Goal: Information Seeking & Learning: Learn about a topic

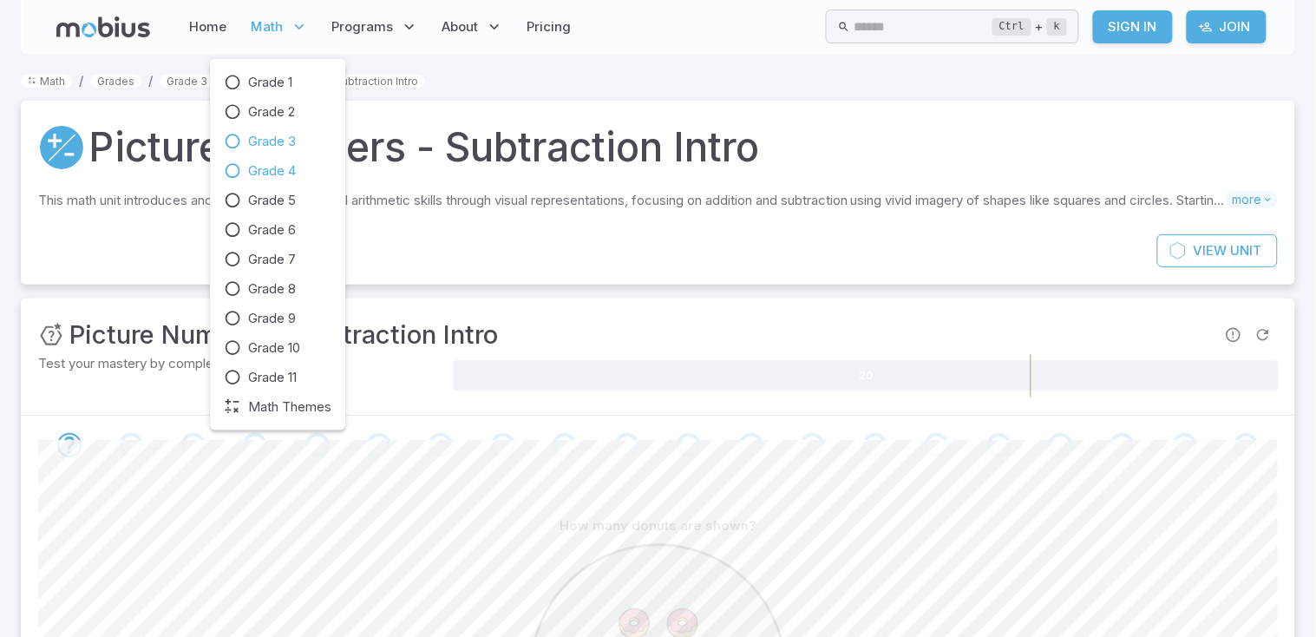
click at [287, 168] on span "Grade 4" at bounding box center [272, 170] width 48 height 19
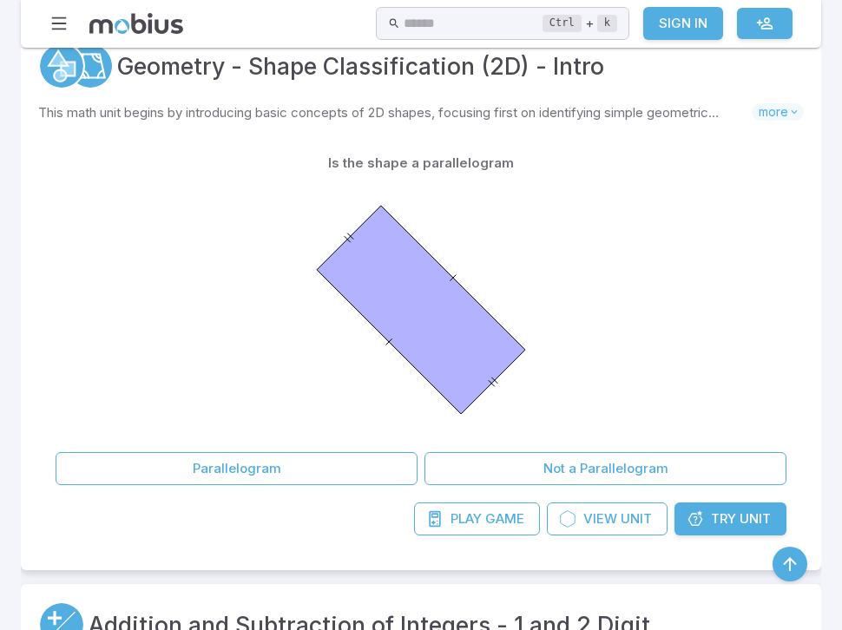
scroll to position [1092, 0]
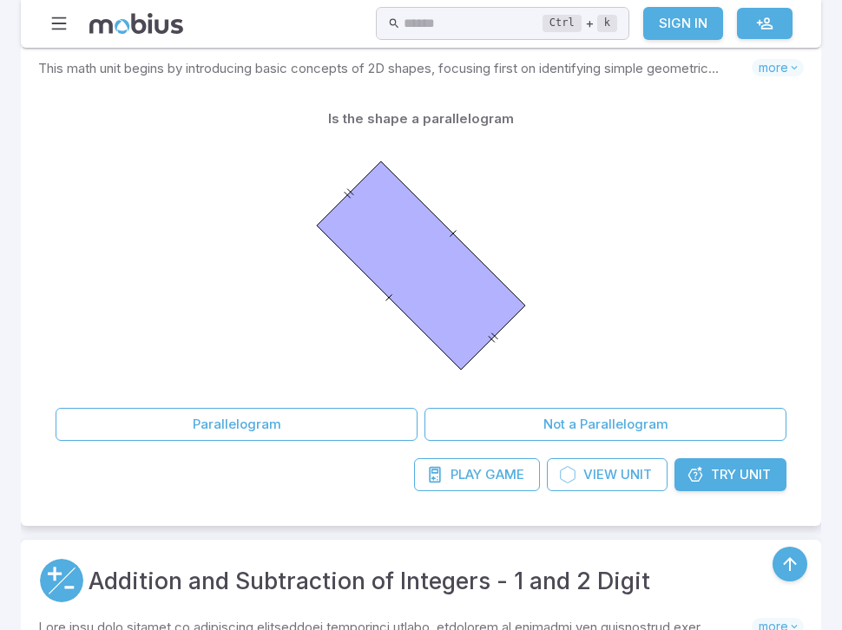
click at [293, 422] on button "Parallelogram" at bounding box center [237, 424] width 362 height 33
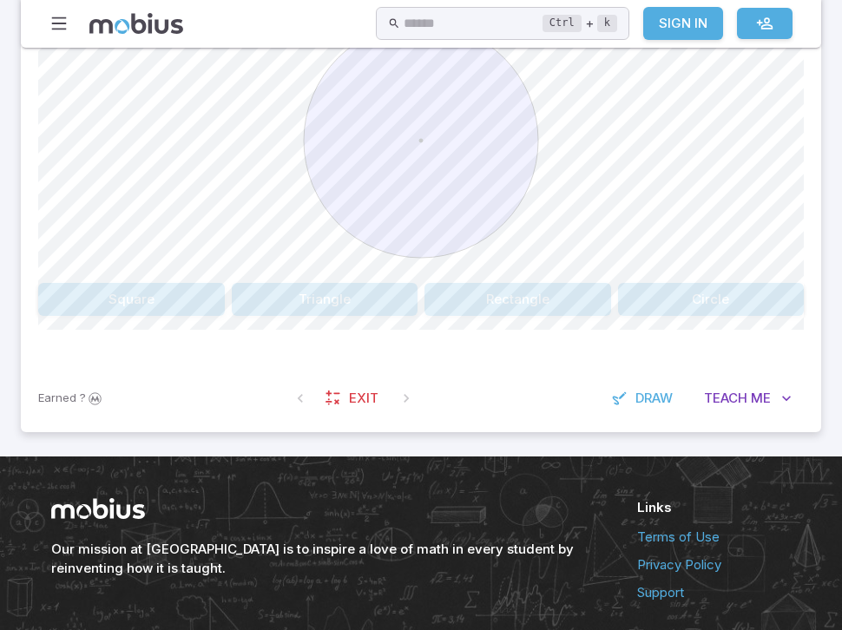
scroll to position [491, 0]
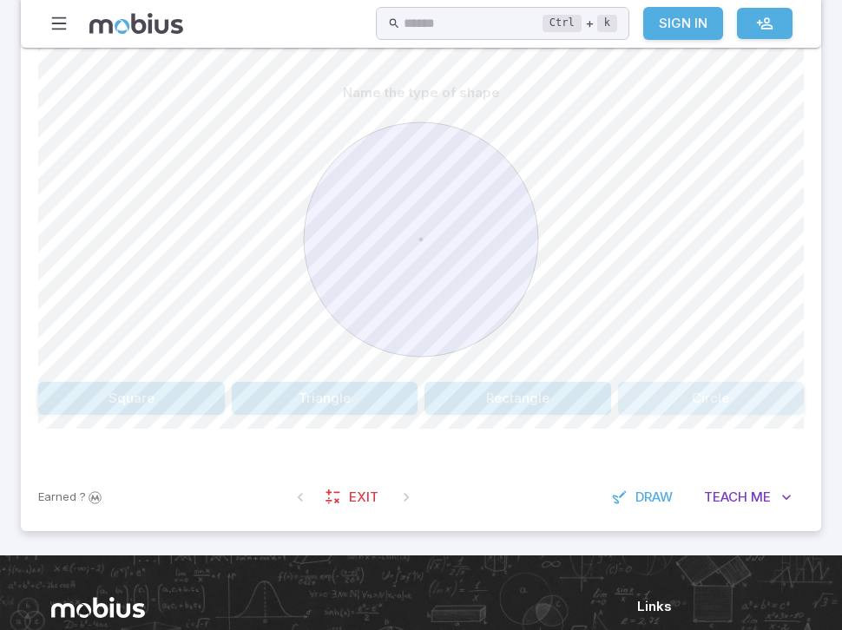
click at [668, 390] on button "Circle" at bounding box center [711, 398] width 187 height 33
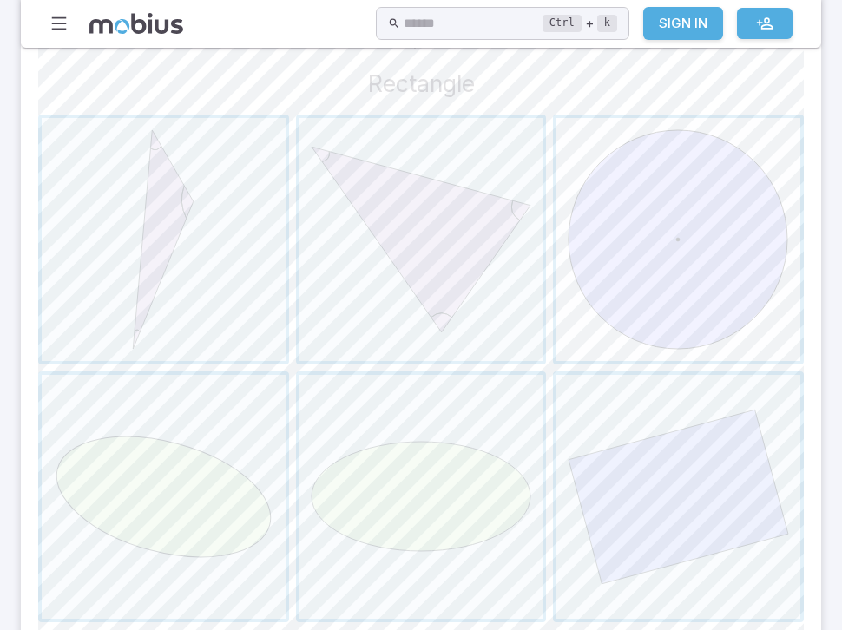
scroll to position [544, 0]
click at [602, 393] on span "button" at bounding box center [678, 494] width 244 height 244
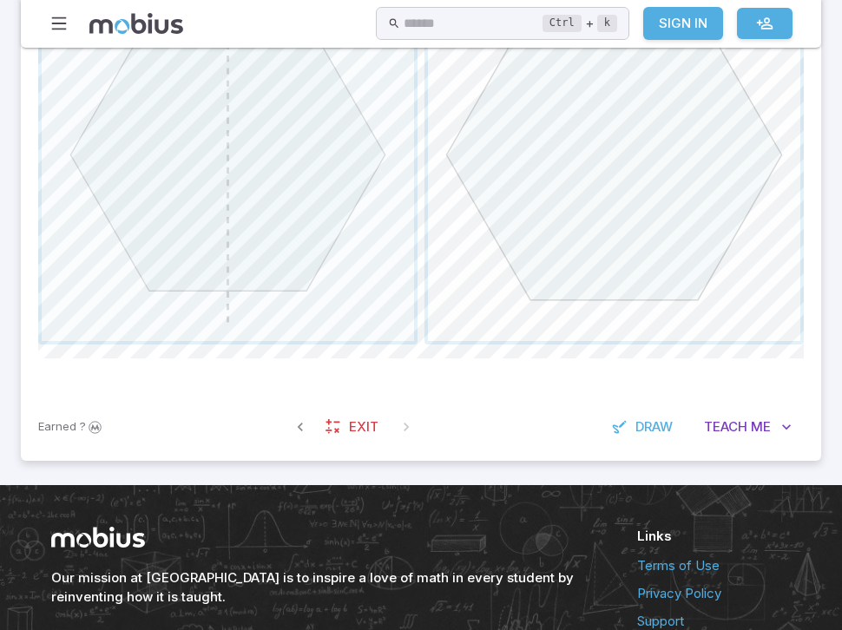
scroll to position [959, 0]
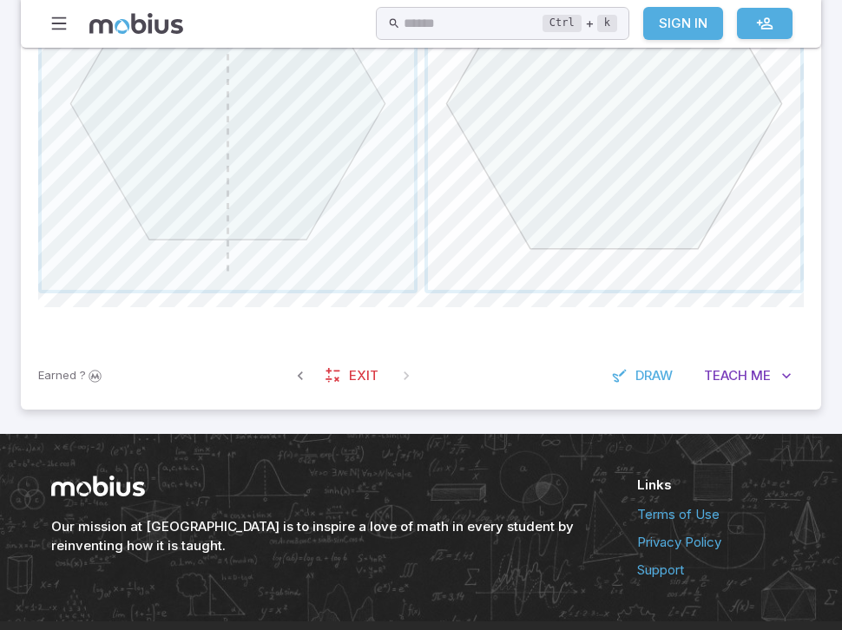
click at [542, 187] on span "button" at bounding box center [614, 104] width 372 height 372
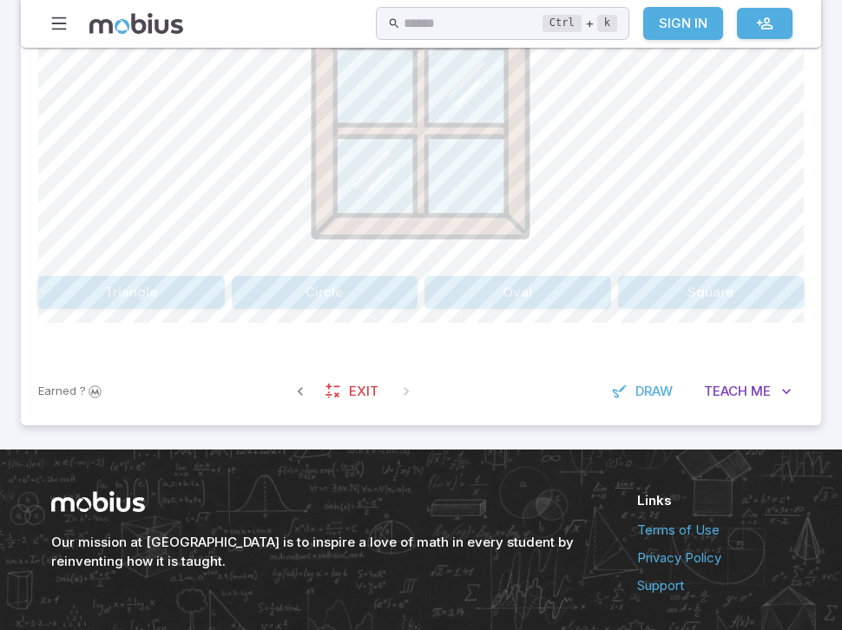
scroll to position [594, 0]
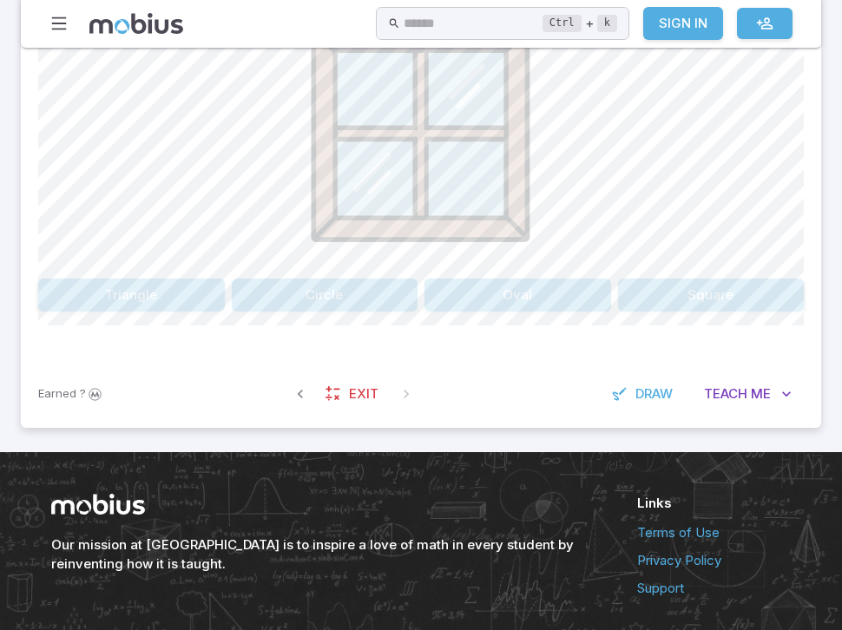
click at [712, 305] on button "Square" at bounding box center [711, 295] width 187 height 33
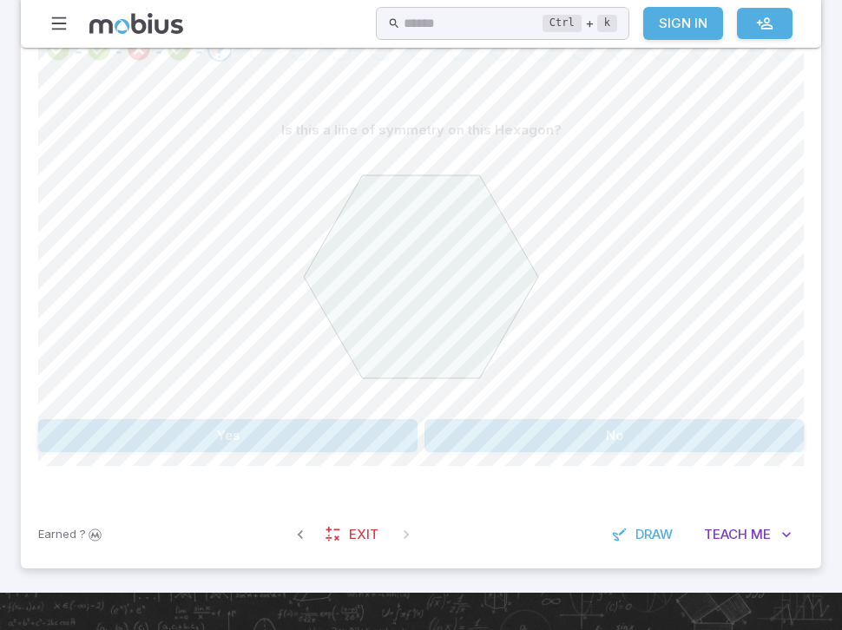
scroll to position [483, 0]
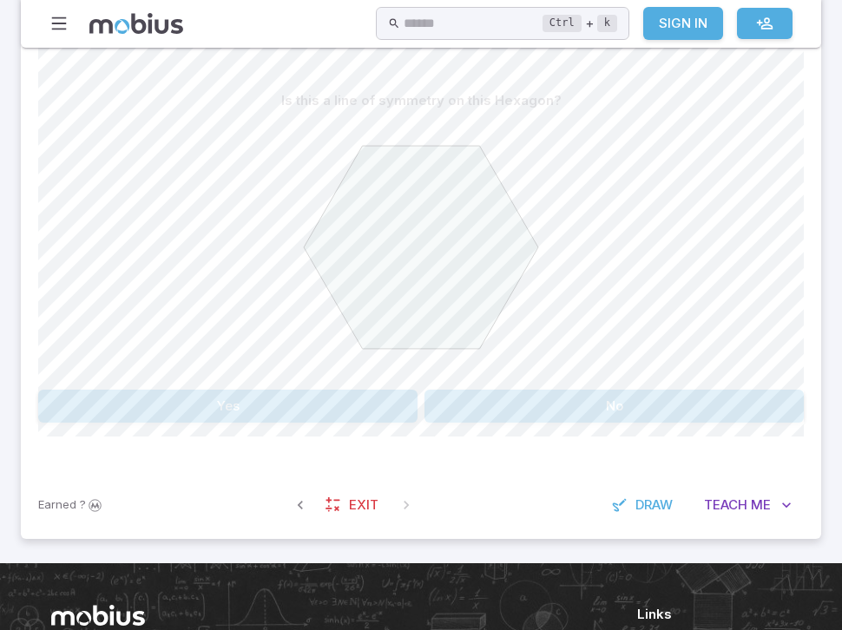
click at [640, 401] on button "No" at bounding box center [613, 406] width 379 height 33
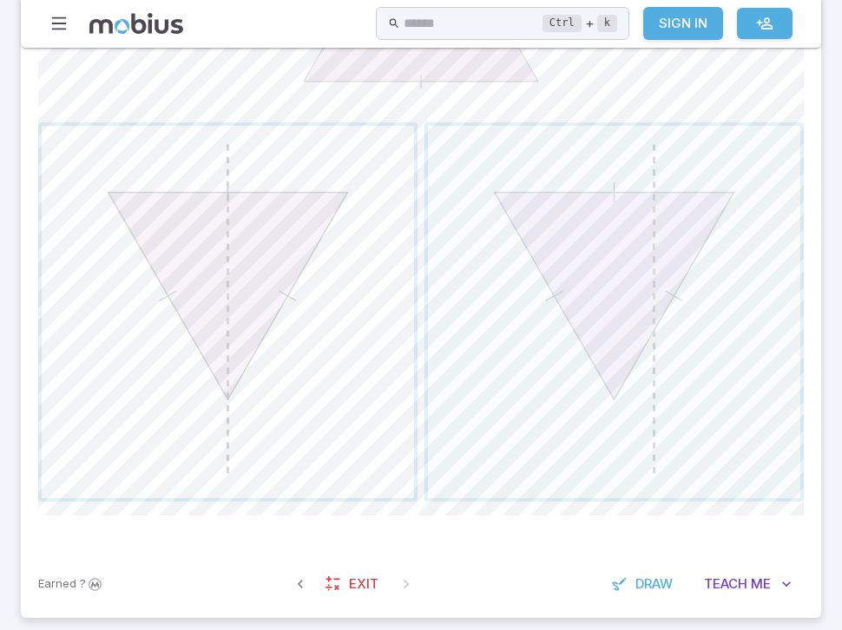
scroll to position [750, 0]
click at [335, 386] on span "button" at bounding box center [228, 313] width 372 height 372
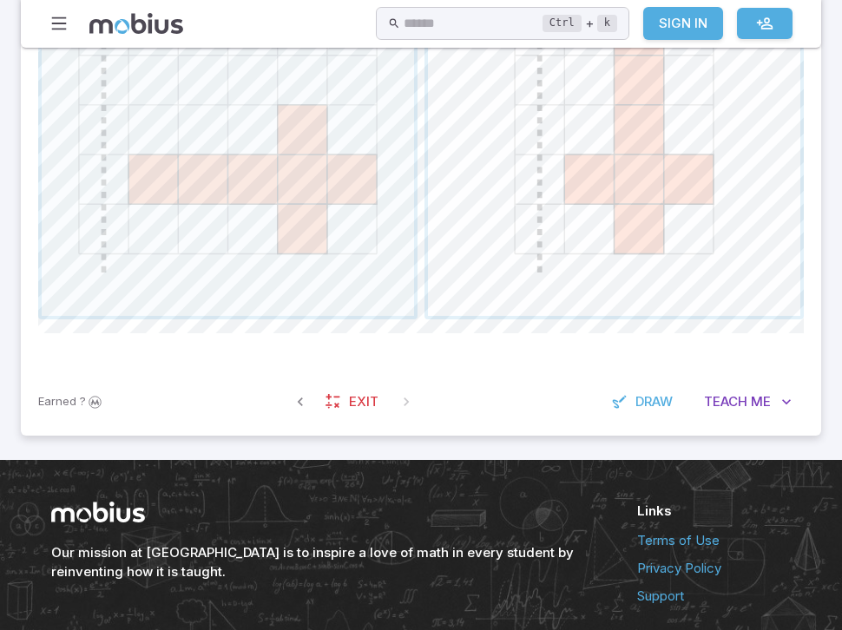
scroll to position [930, 0]
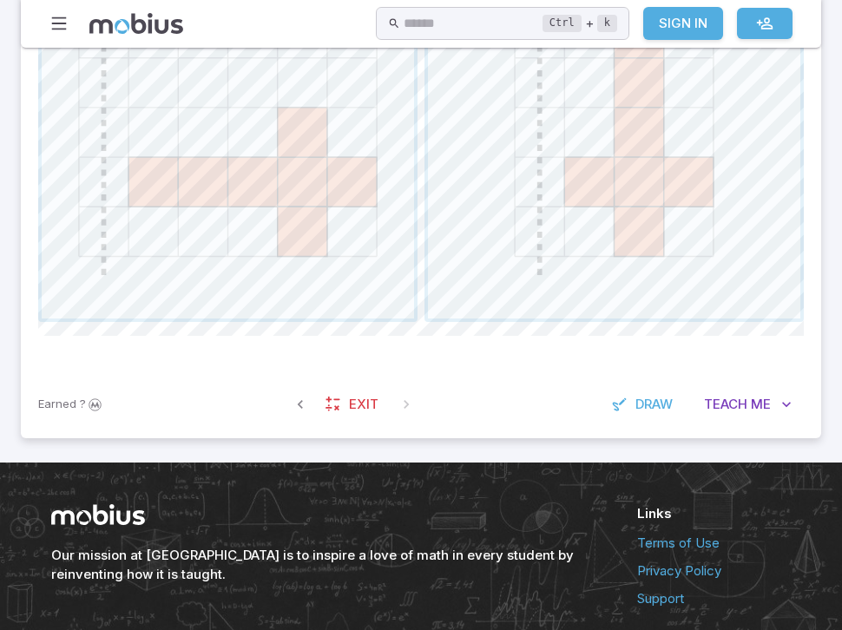
click at [360, 401] on span "Exit" at bounding box center [364, 404] width 30 height 19
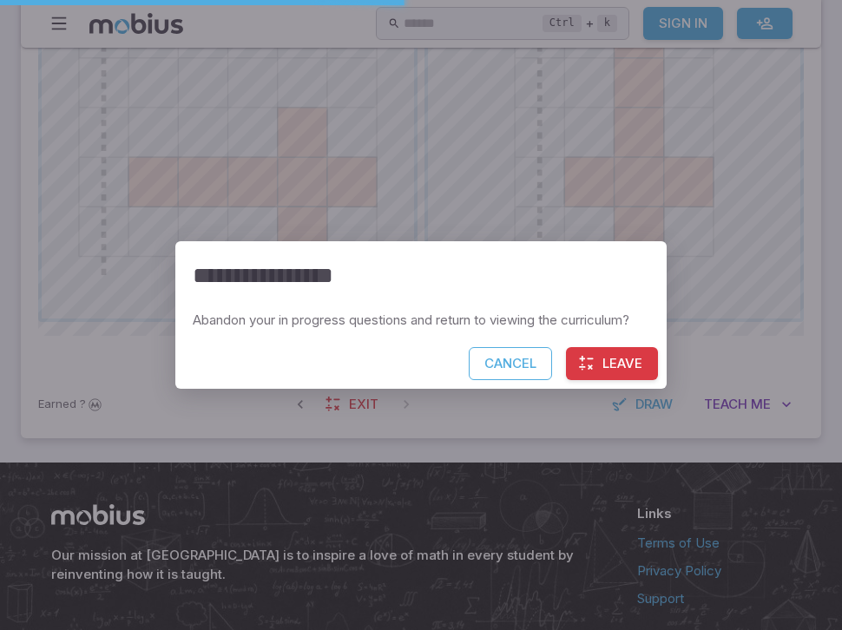
click at [610, 361] on button "Leave" at bounding box center [612, 363] width 92 height 33
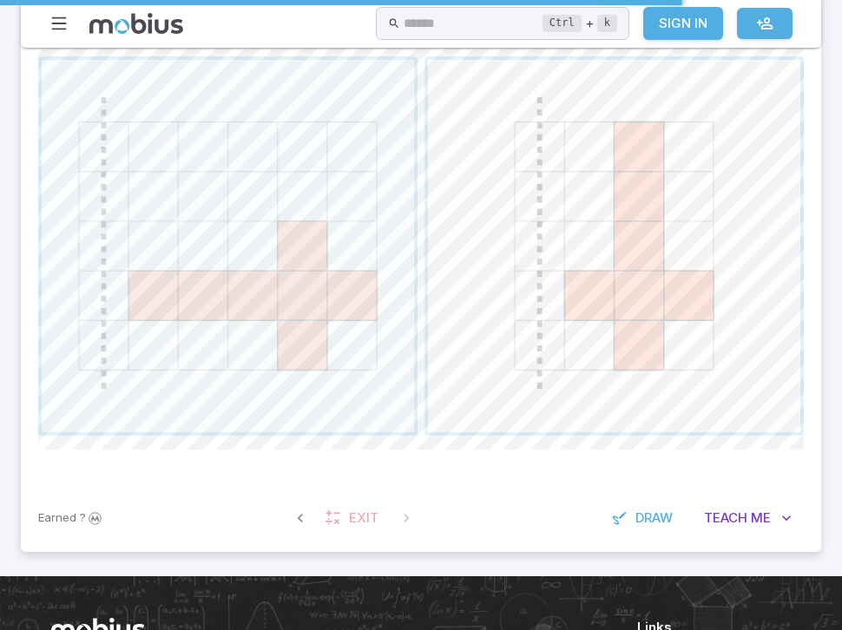
scroll to position [834, 0]
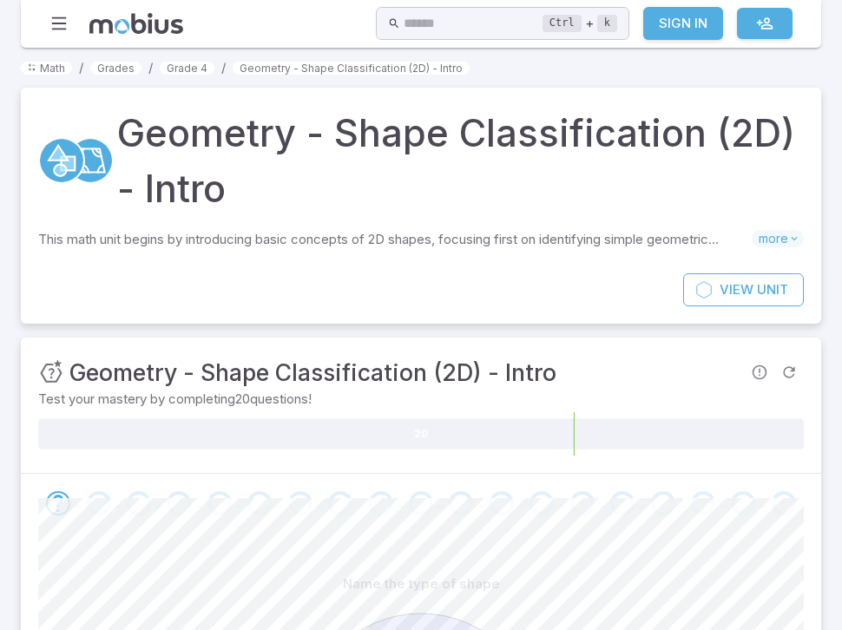
scroll to position [657, 0]
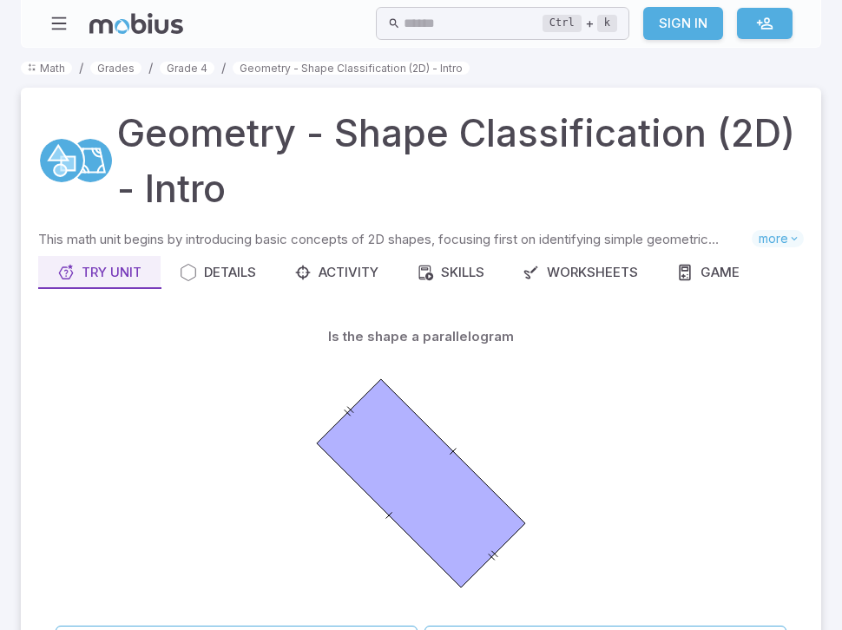
click at [52, 62] on link "Math" at bounding box center [46, 68] width 51 height 13
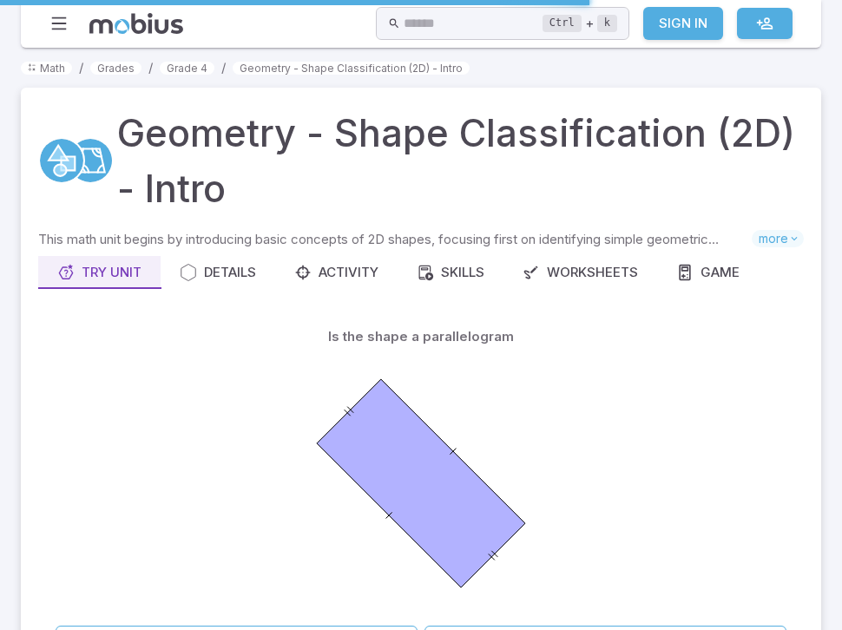
scroll to position [104, 0]
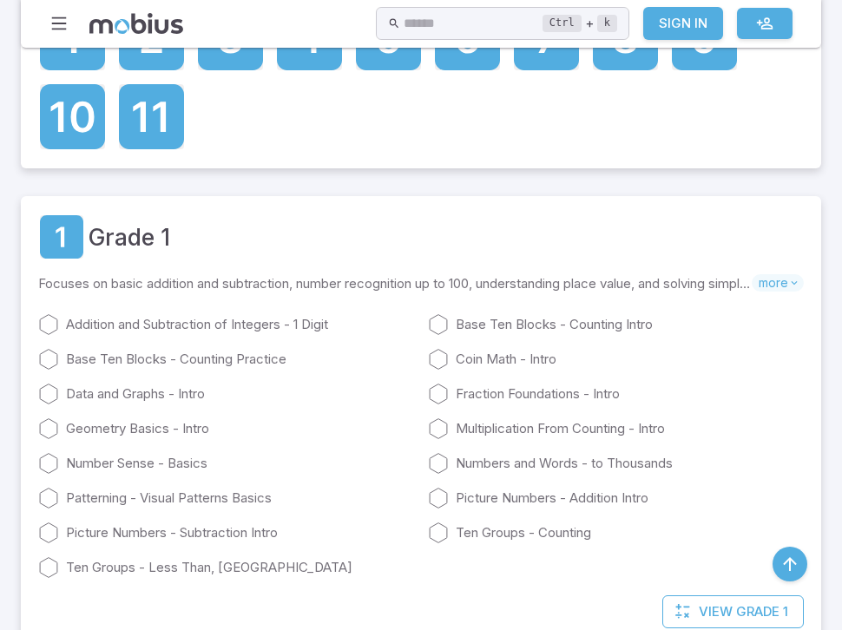
scroll to position [167, 0]
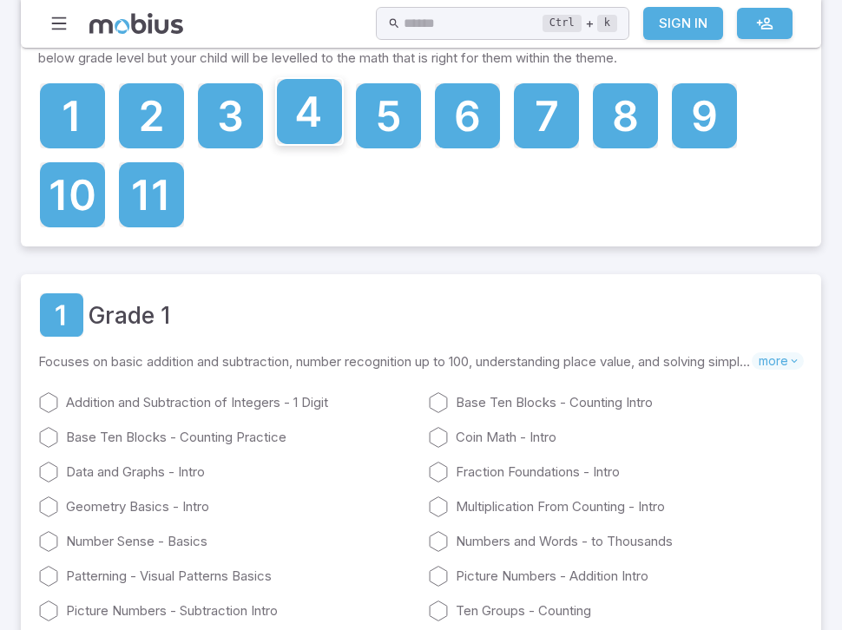
click at [302, 121] on icon at bounding box center [308, 111] width 23 height 30
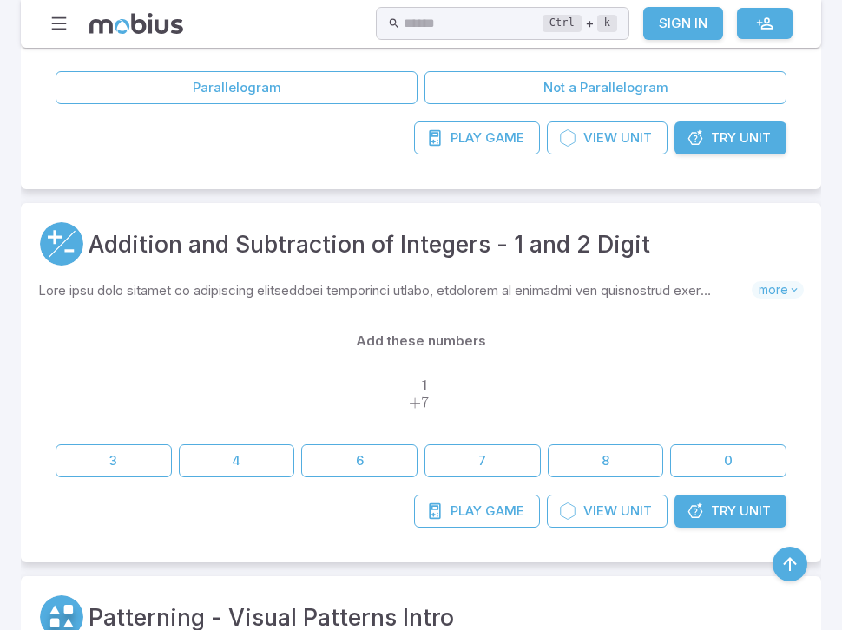
scroll to position [1446, 0]
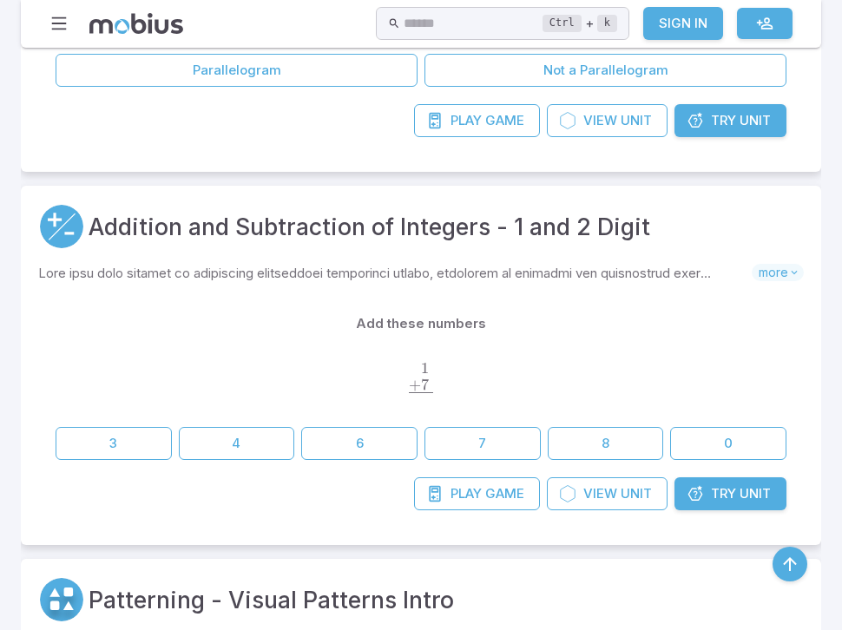
click at [441, 490] on icon at bounding box center [434, 493] width 17 height 17
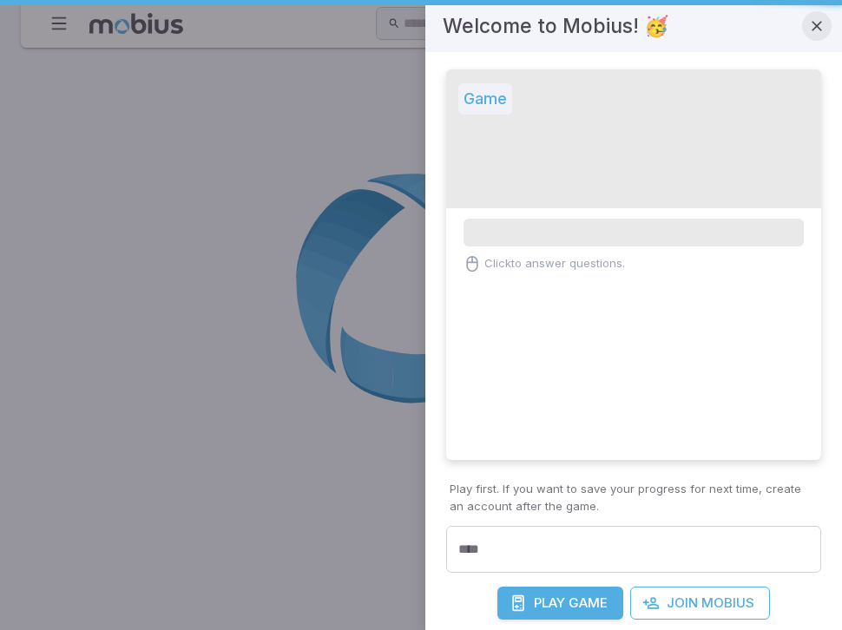
scroll to position [1, 0]
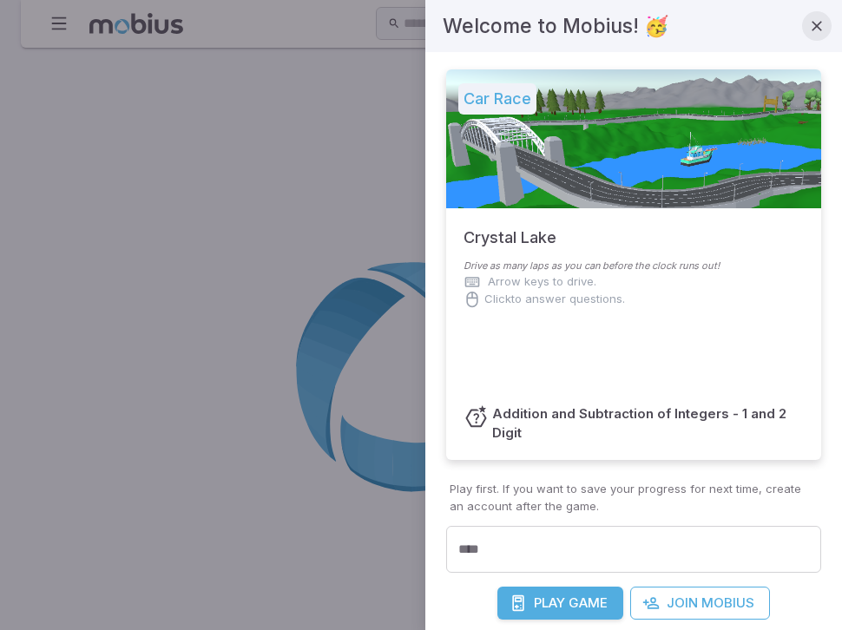
click at [811, 27] on icon "button" at bounding box center [816, 25] width 17 height 17
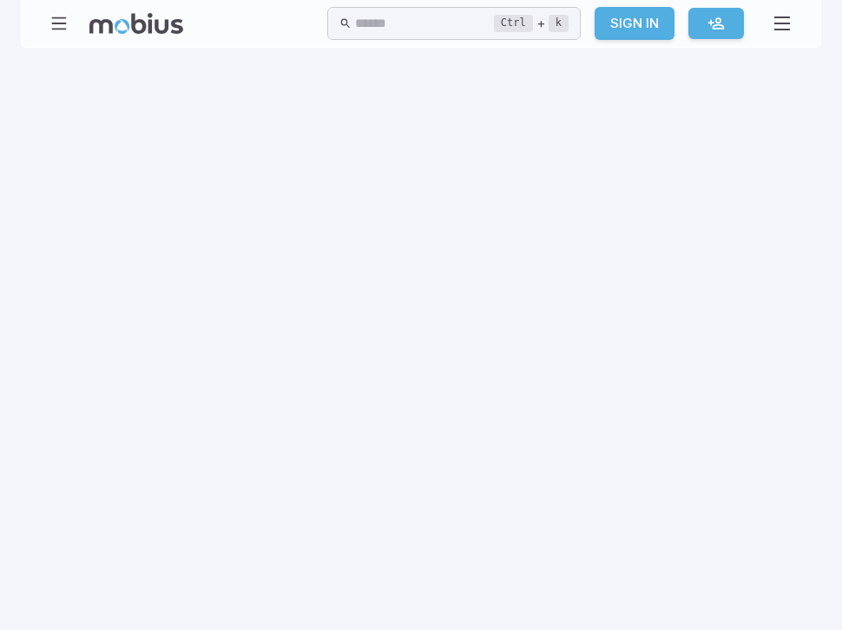
scroll to position [0, 0]
click at [56, 17] on icon "button" at bounding box center [58, 23] width 19 height 19
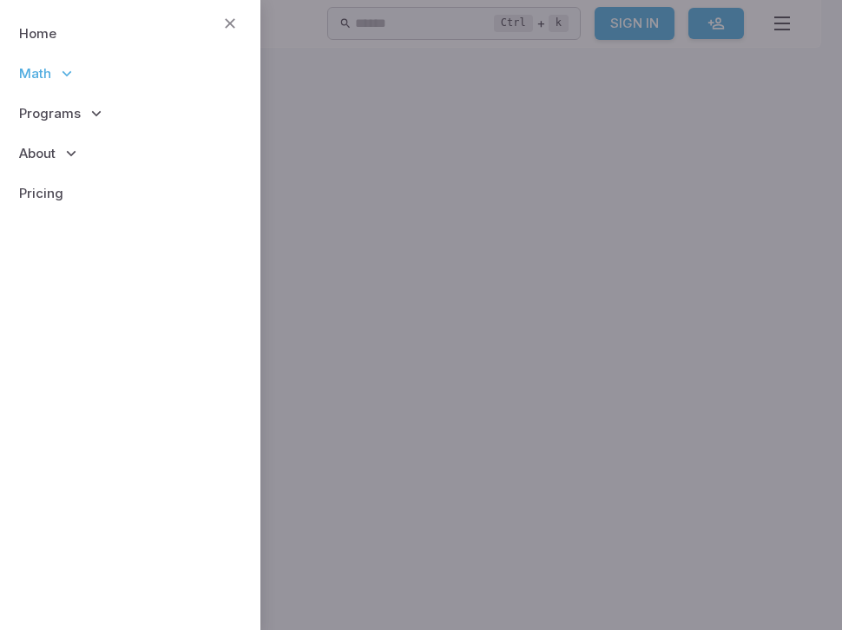
click at [47, 75] on span "Math" at bounding box center [35, 73] width 32 height 19
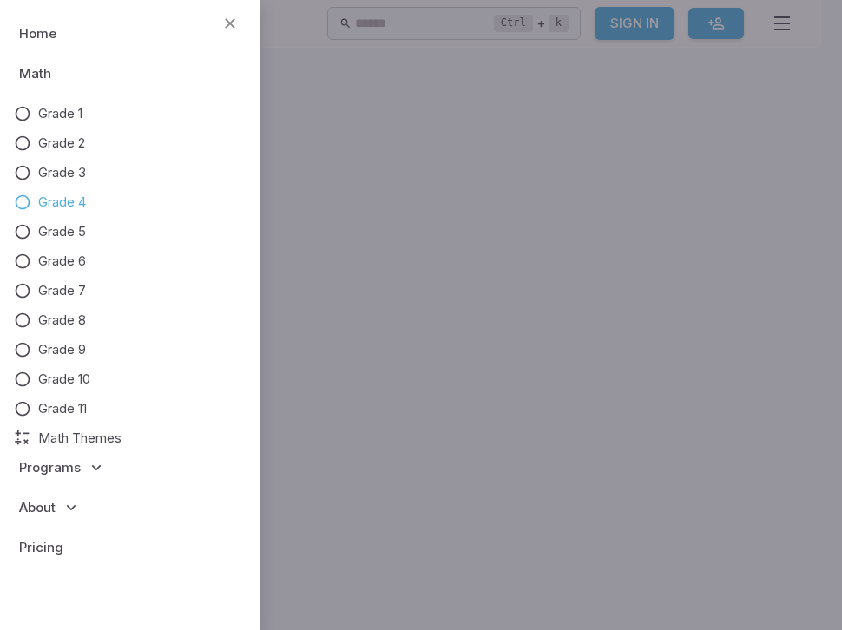
click at [69, 196] on span "Grade 4" at bounding box center [62, 202] width 48 height 19
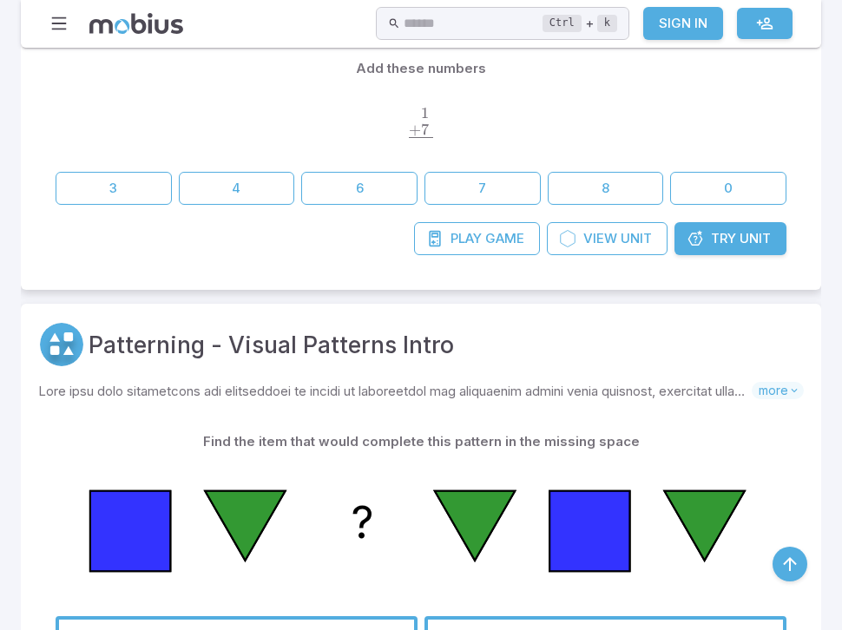
scroll to position [1705, 0]
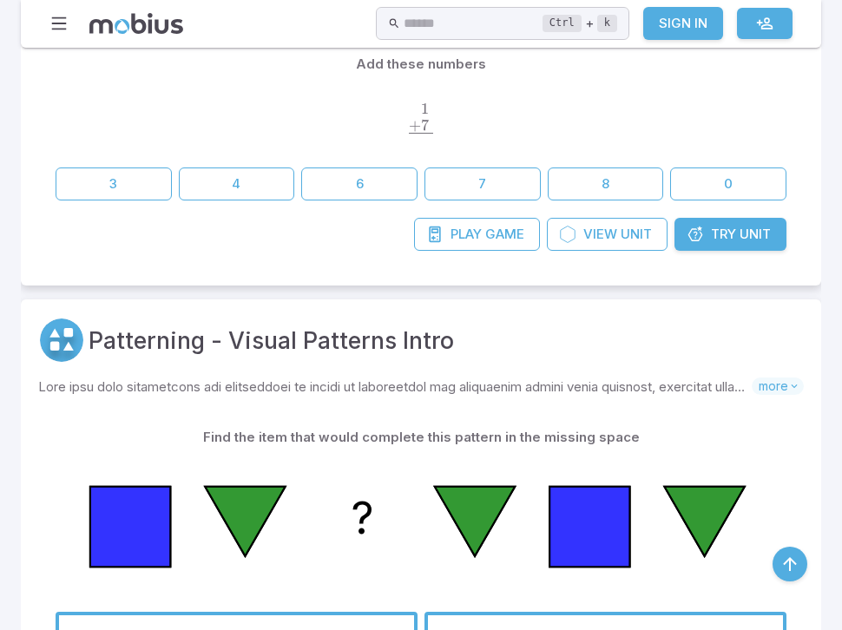
click at [633, 182] on button "8" at bounding box center [605, 183] width 116 height 33
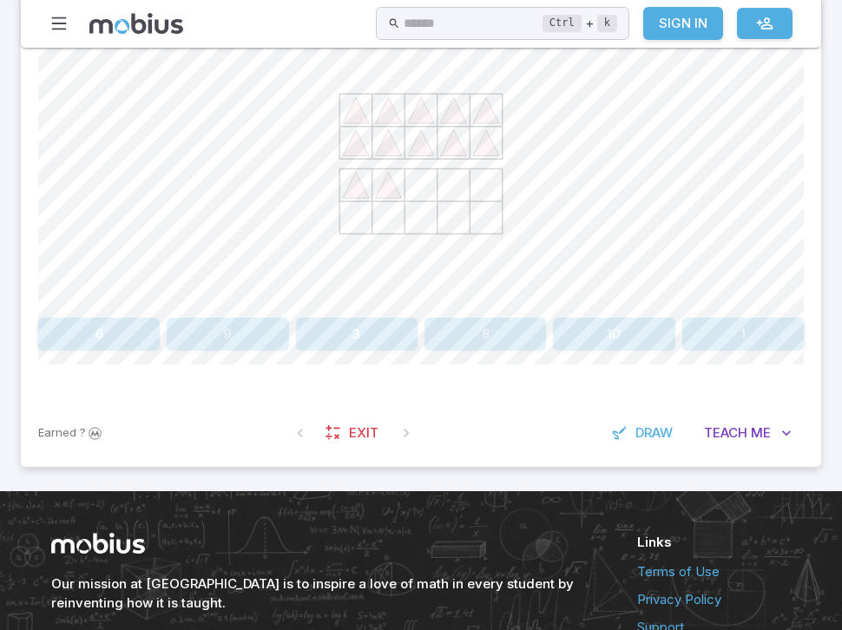
scroll to position [559, 0]
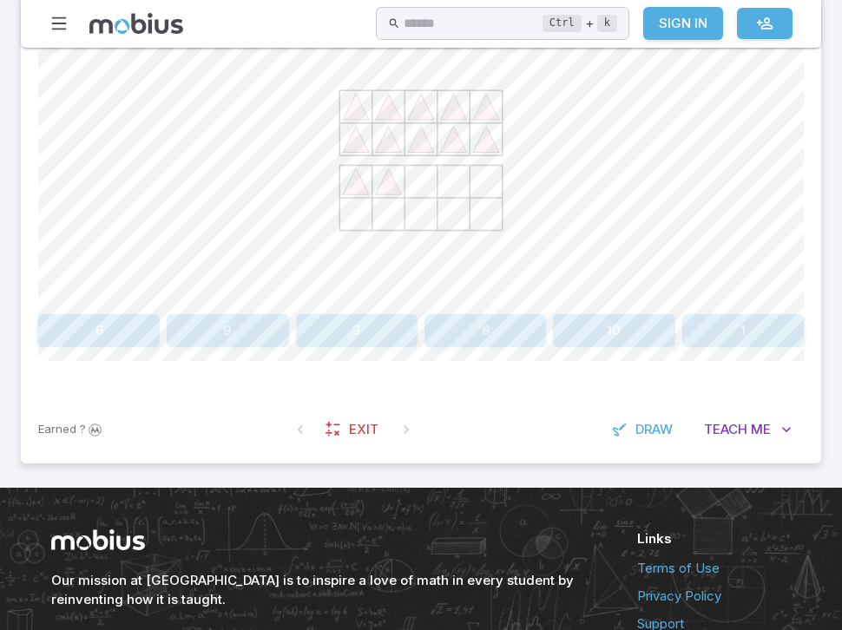
click at [487, 322] on button "8" at bounding box center [484, 330] width 121 height 33
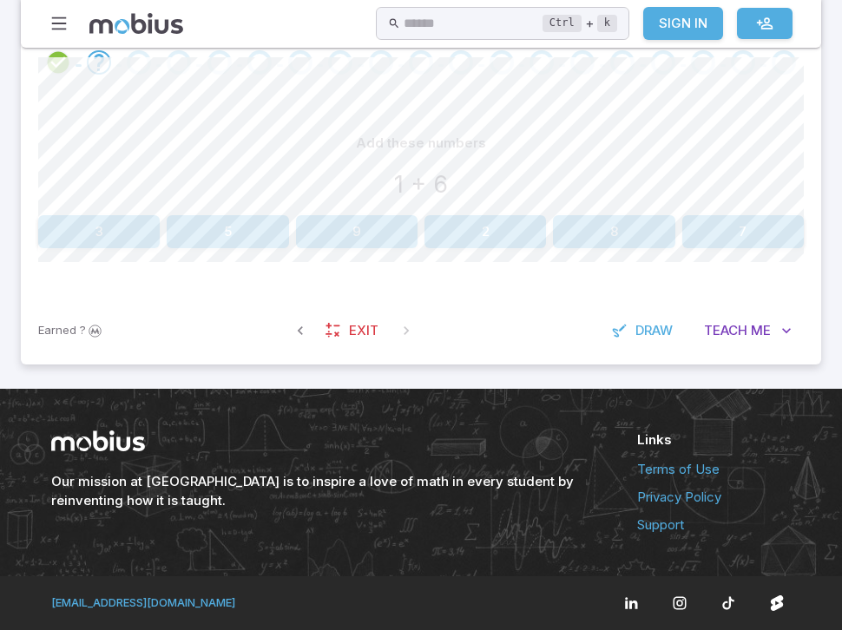
scroll to position [439, 0]
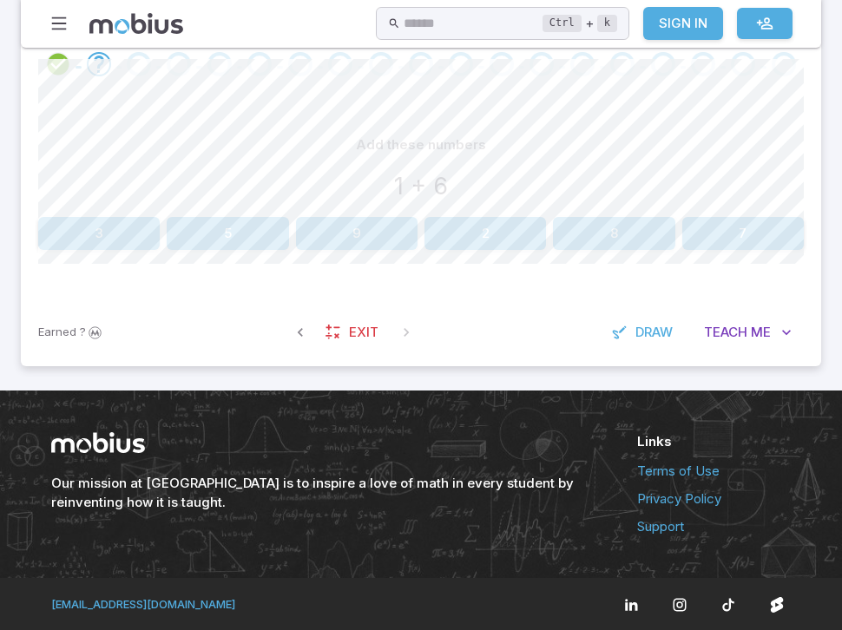
click at [768, 230] on button "7" at bounding box center [742, 233] width 121 height 33
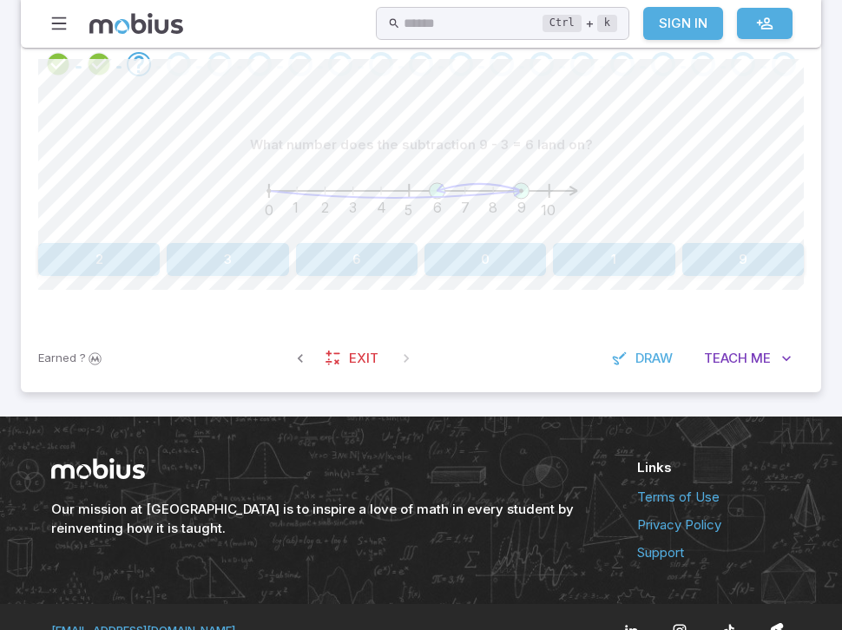
click at [352, 269] on button "6" at bounding box center [356, 259] width 121 height 33
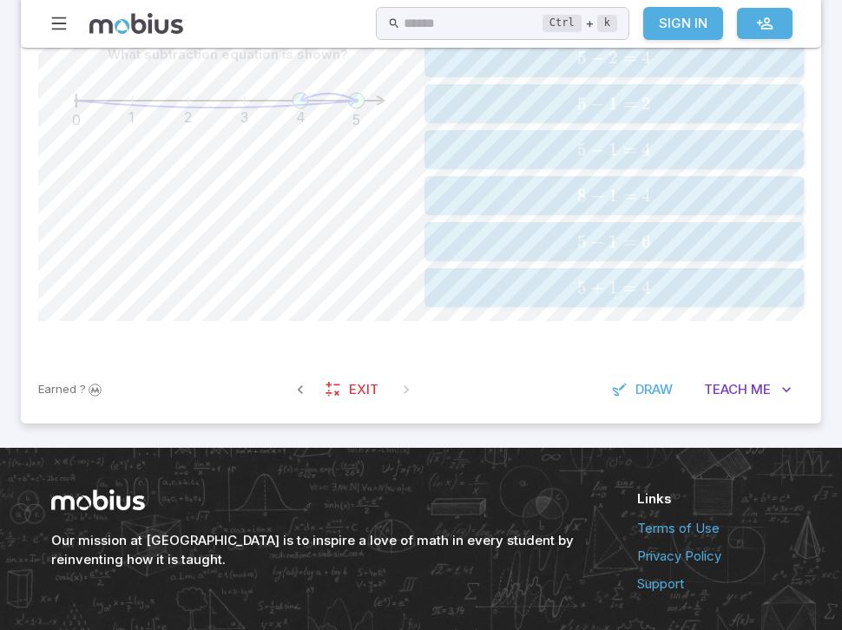
scroll to position [545, 0]
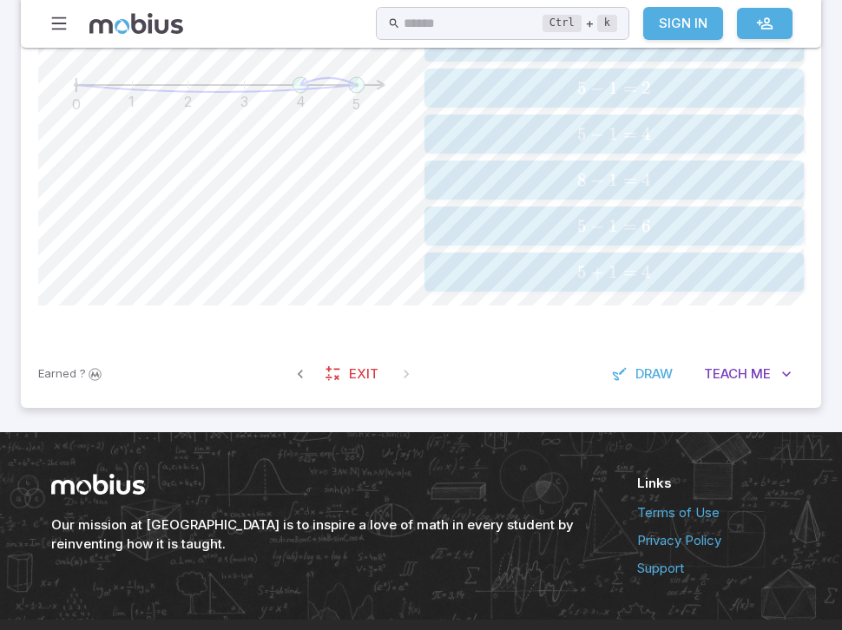
click at [554, 261] on span "5 + 1 = 4" at bounding box center [613, 272] width 368 height 22
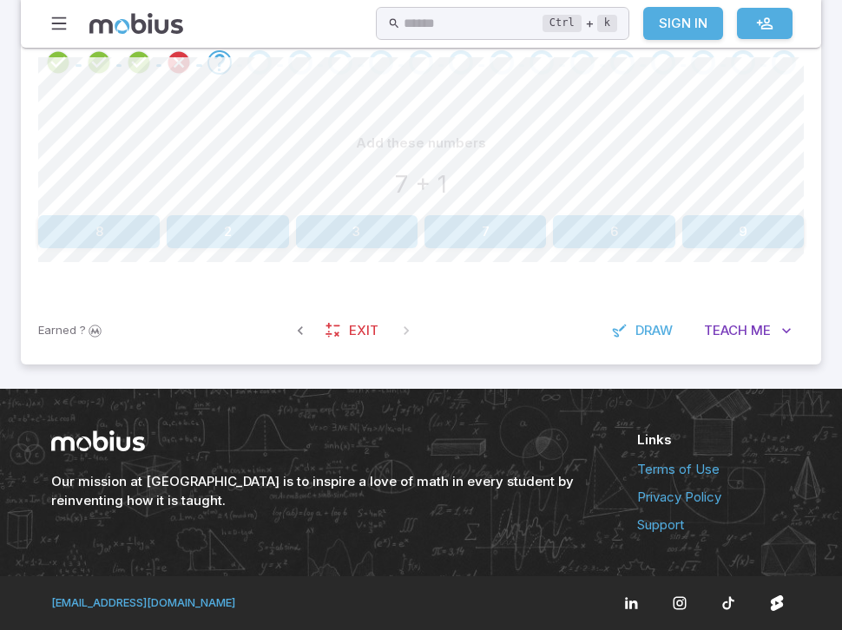
scroll to position [439, 0]
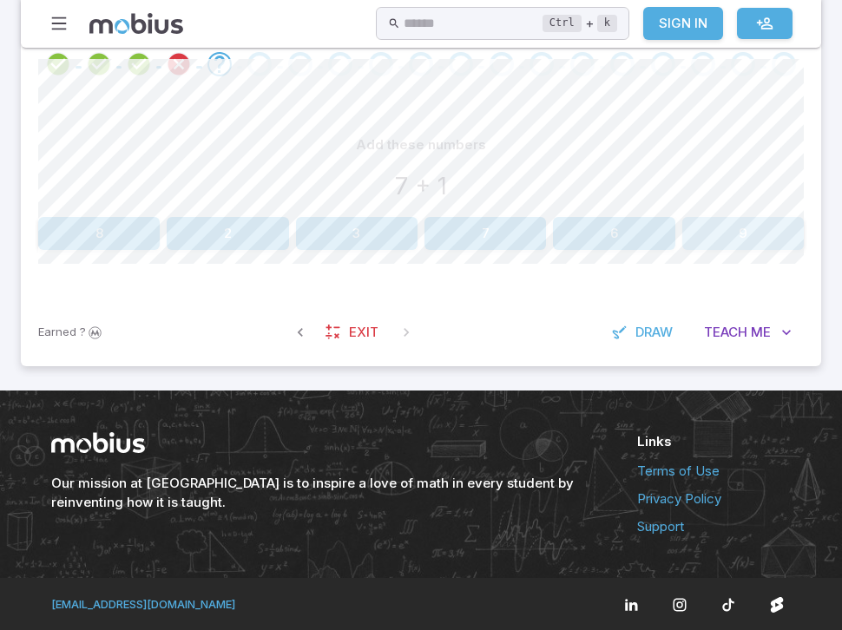
click at [769, 242] on button "9" at bounding box center [742, 233] width 121 height 33
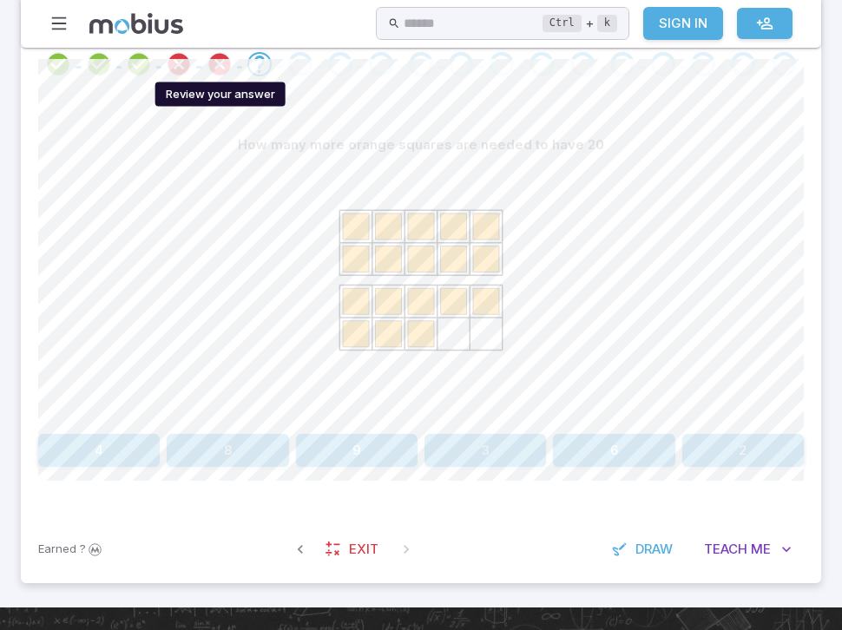
click at [213, 68] on icon "Review your answer" at bounding box center [220, 64] width 26 height 26
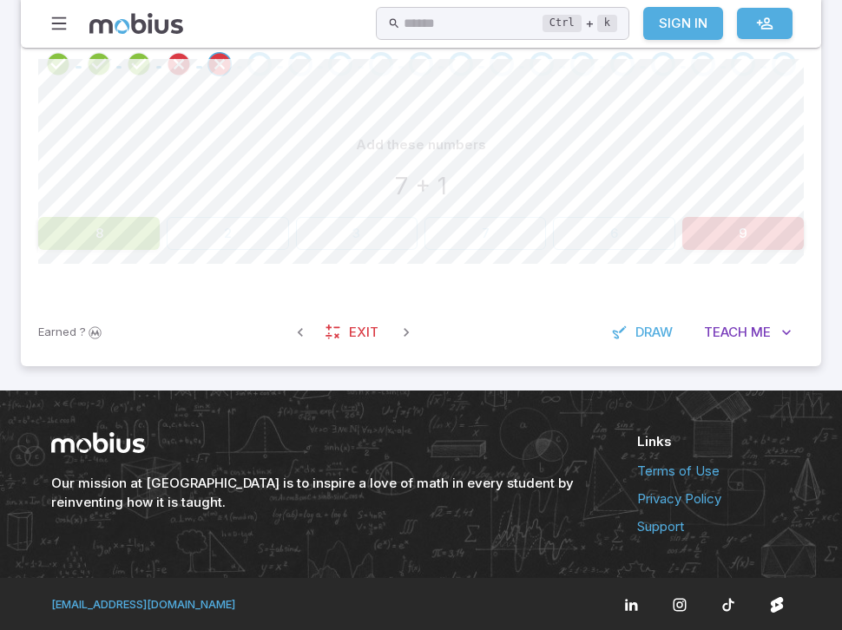
click at [121, 225] on button "8" at bounding box center [98, 233] width 121 height 33
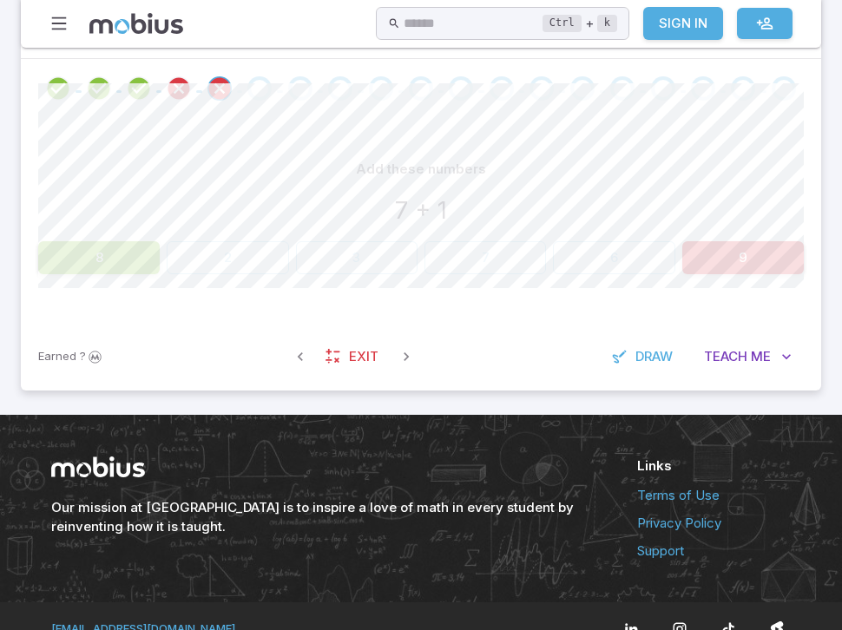
scroll to position [399, 0]
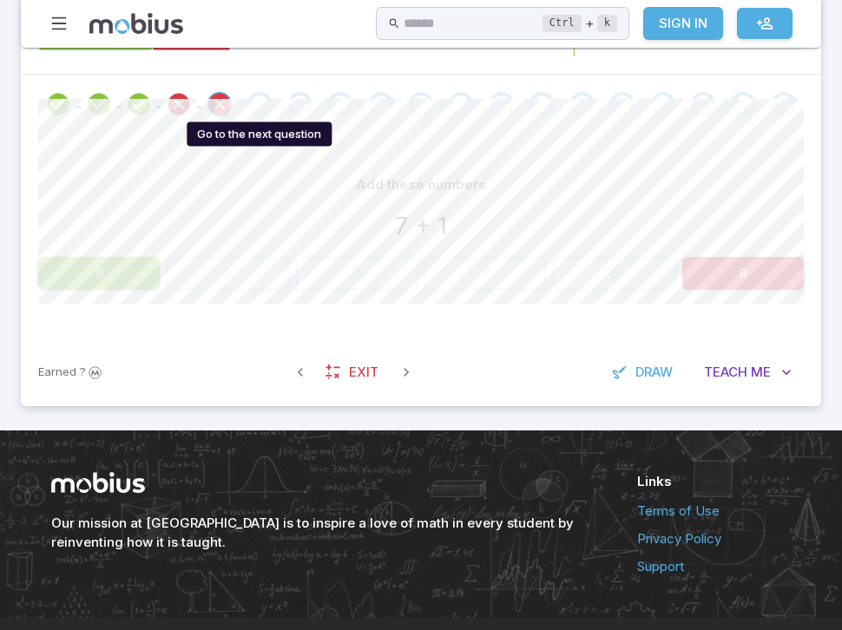
click at [254, 102] on div "Go to the next question" at bounding box center [259, 104] width 24 height 24
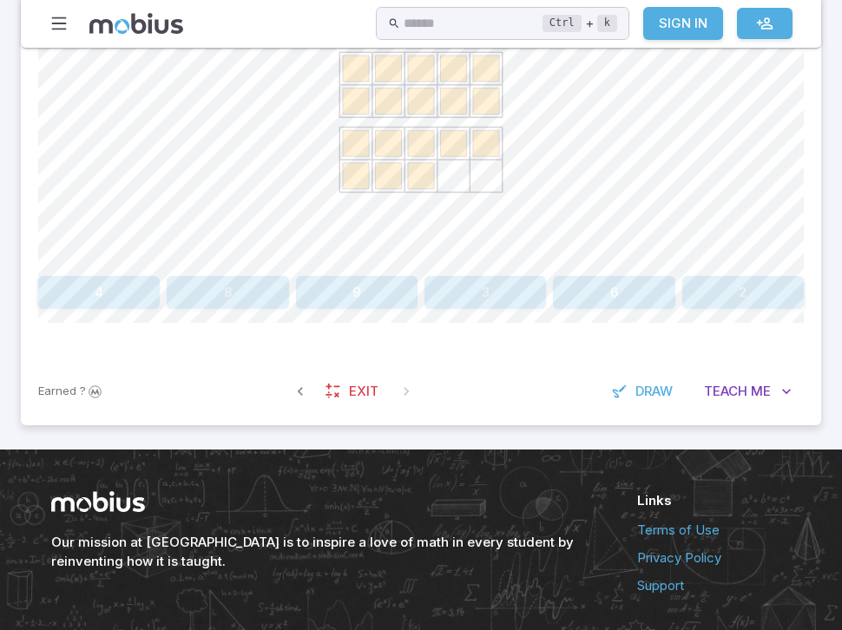
scroll to position [611, 0]
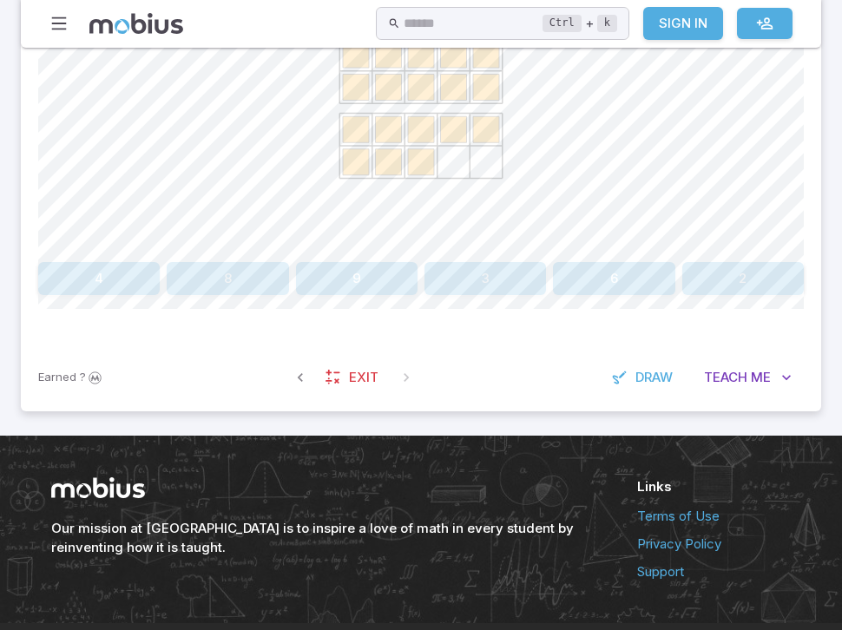
click at [757, 266] on button "2" at bounding box center [742, 278] width 121 height 33
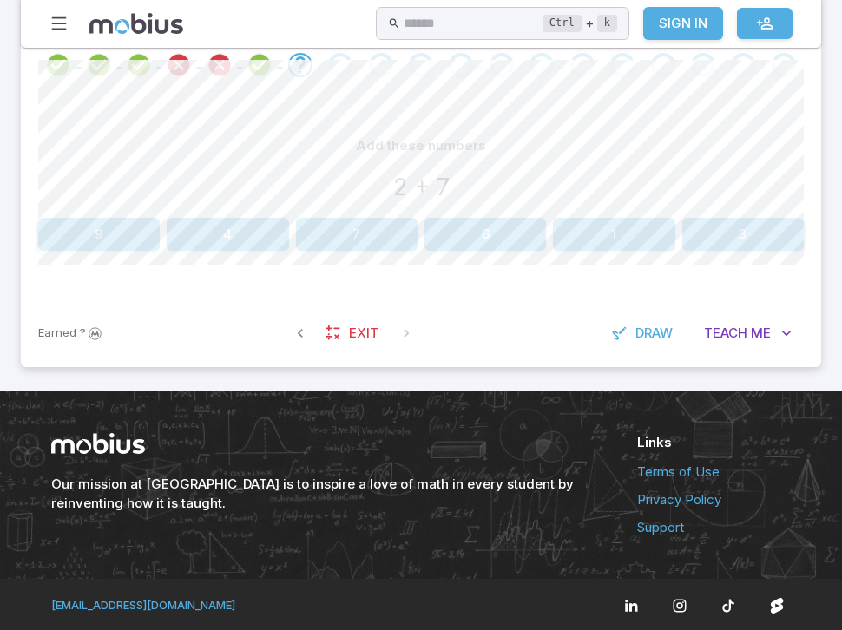
scroll to position [432, 0]
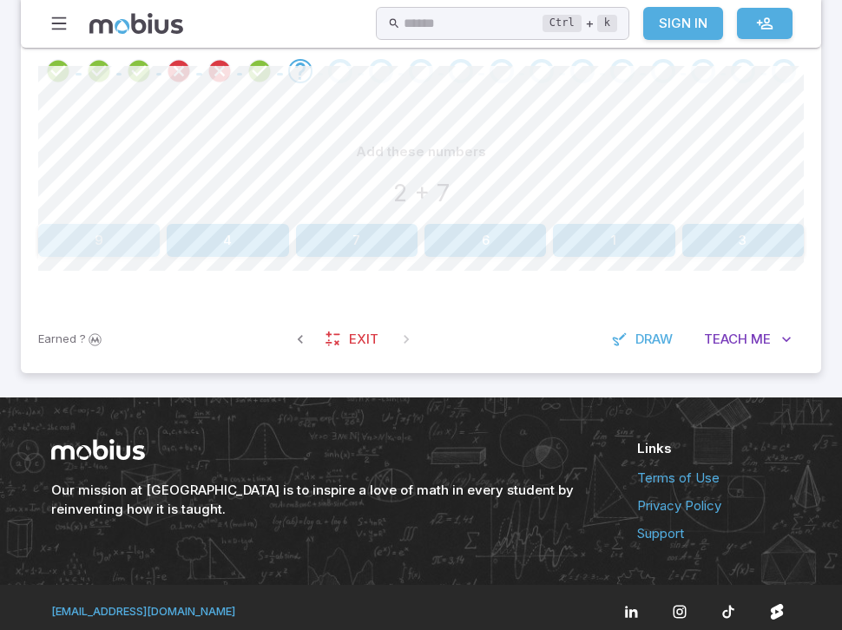
click at [100, 235] on button "9" at bounding box center [98, 240] width 121 height 33
click at [127, 241] on button "12" at bounding box center [98, 240] width 121 height 33
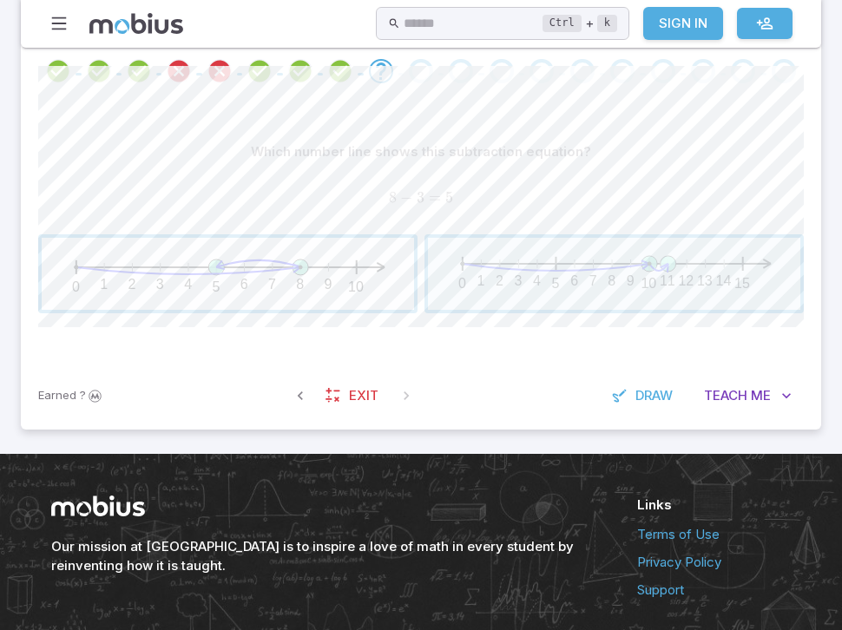
click at [334, 279] on span "button" at bounding box center [228, 274] width 372 height 72
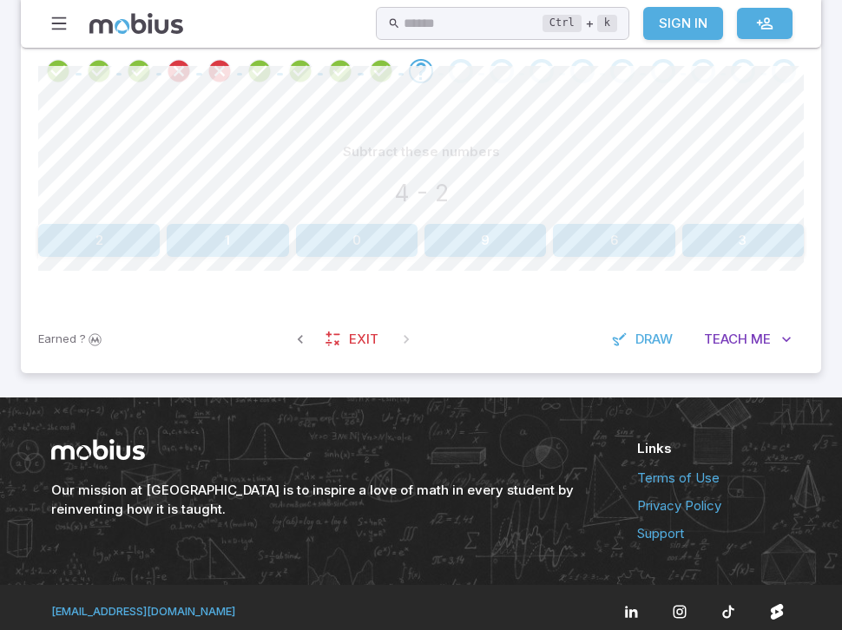
click at [111, 242] on button "2" at bounding box center [98, 240] width 121 height 33
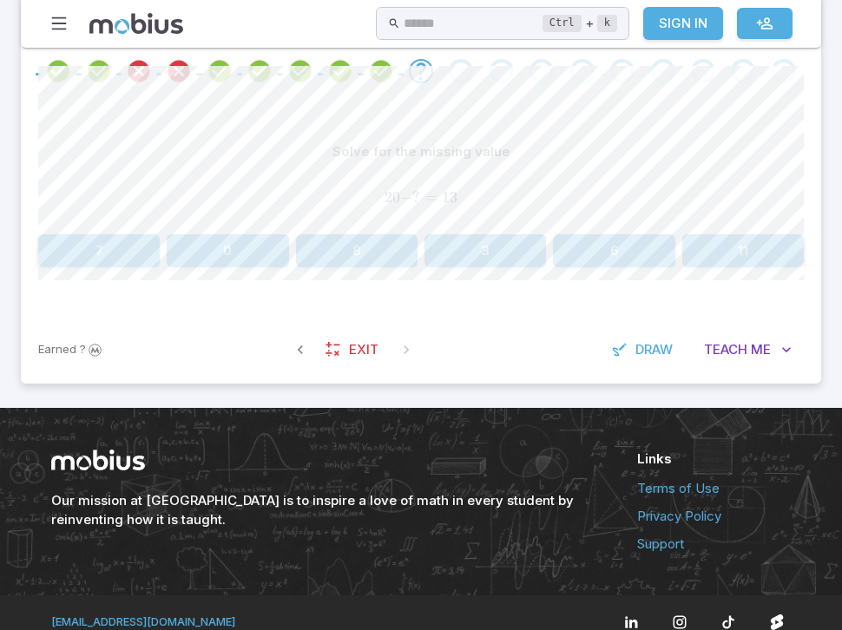
scroll to position [436, 0]
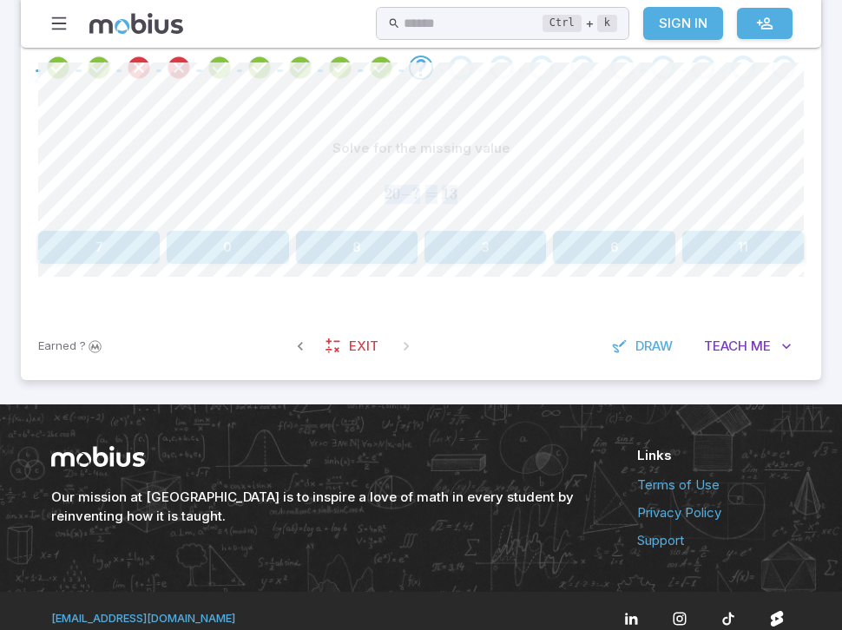
drag, startPoint x: 380, startPoint y: 180, endPoint x: 472, endPoint y: 197, distance: 93.6
click at [472, 197] on div "20 − ? = 13 20 - ? = 13 20 − ? = 13" at bounding box center [420, 194] width 765 height 45
copy span "20 - ? = 13 20 − ? = 13"
click at [115, 247] on button "7" at bounding box center [98, 247] width 121 height 33
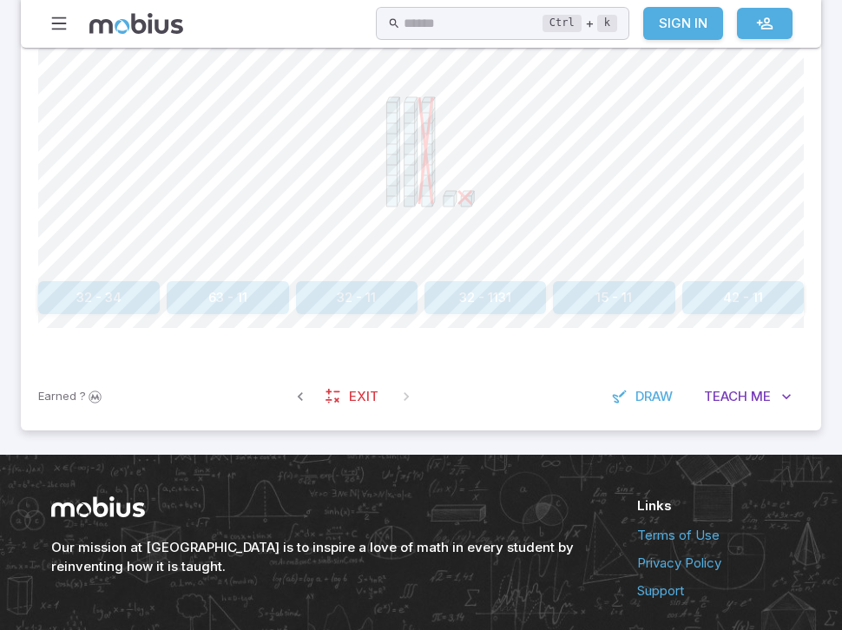
scroll to position [591, 0]
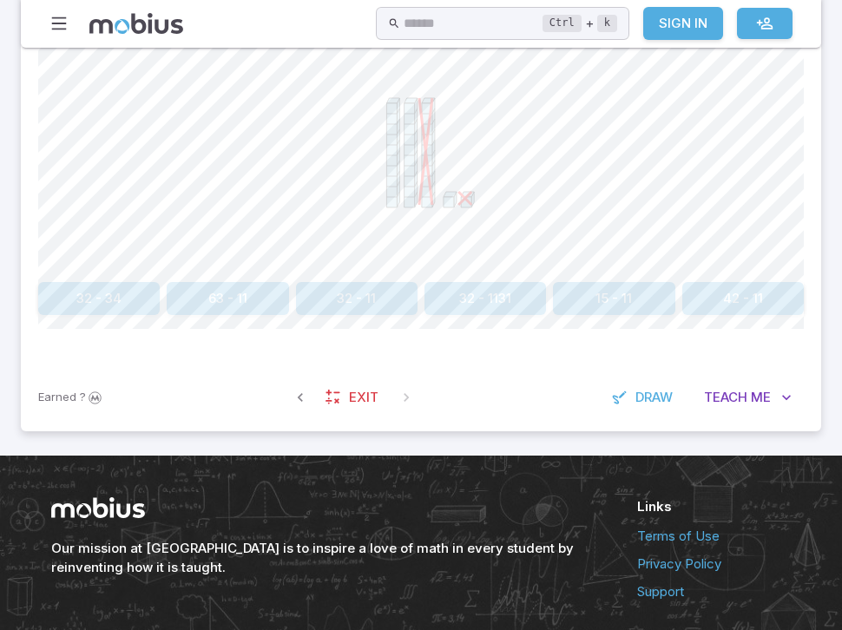
click at [193, 288] on button "63 - 11" at bounding box center [227, 298] width 121 height 33
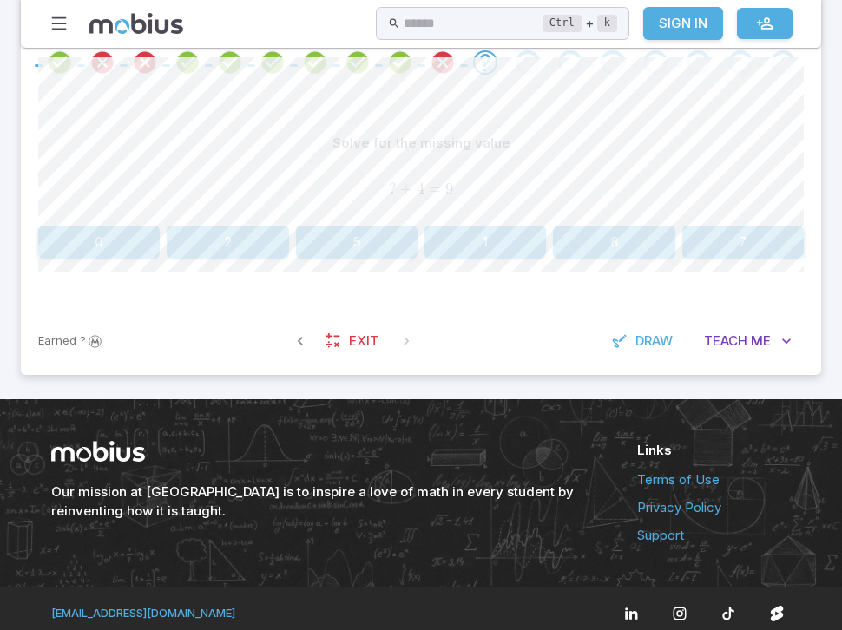
scroll to position [440, 0]
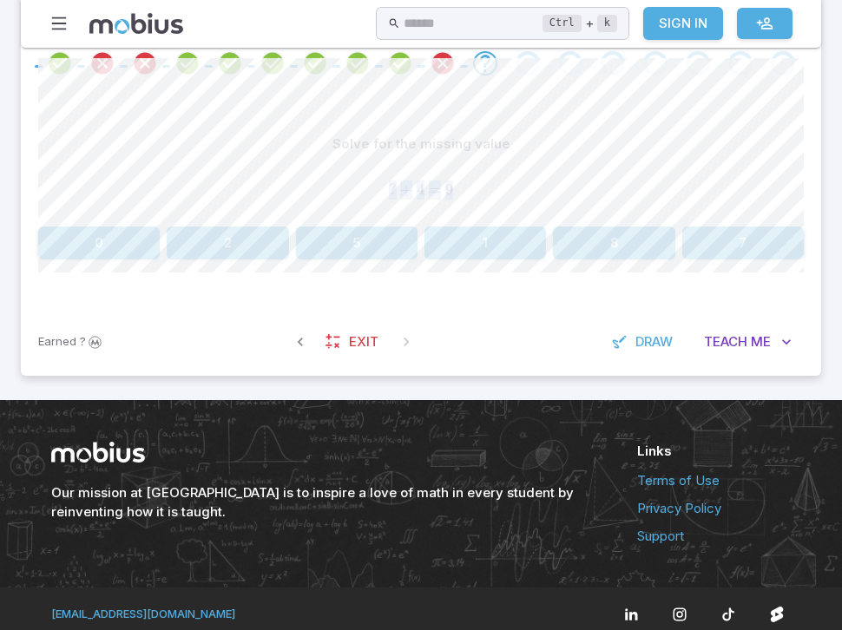
drag, startPoint x: 384, startPoint y: 178, endPoint x: 464, endPoint y: 188, distance: 81.4
click at [464, 188] on div "? + 4 = 9 ? + 4 = 9 ? + 4 = 9" at bounding box center [420, 189] width 765 height 45
copy span "? + 4 = 9 ? + 4 = 9"
click at [348, 240] on button "5" at bounding box center [356, 242] width 121 height 33
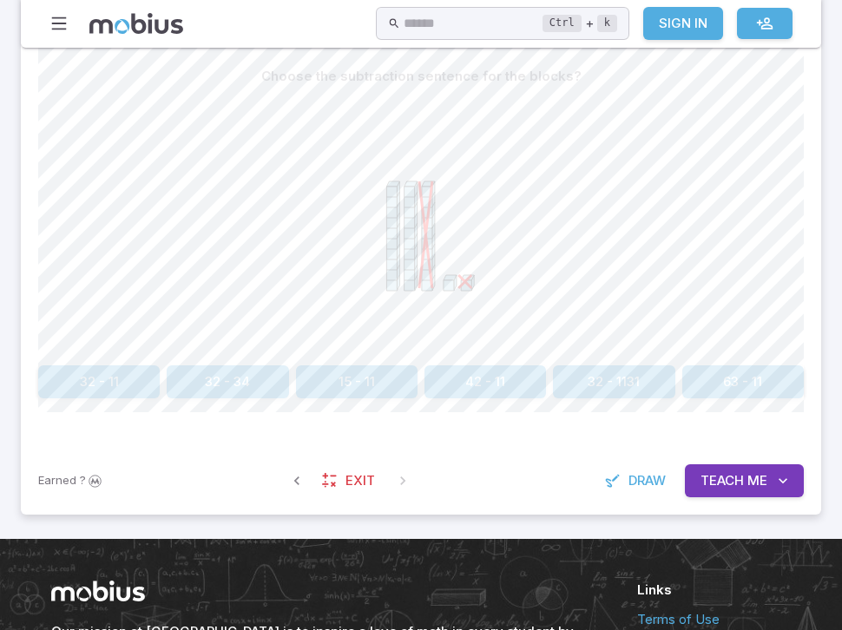
scroll to position [515, 0]
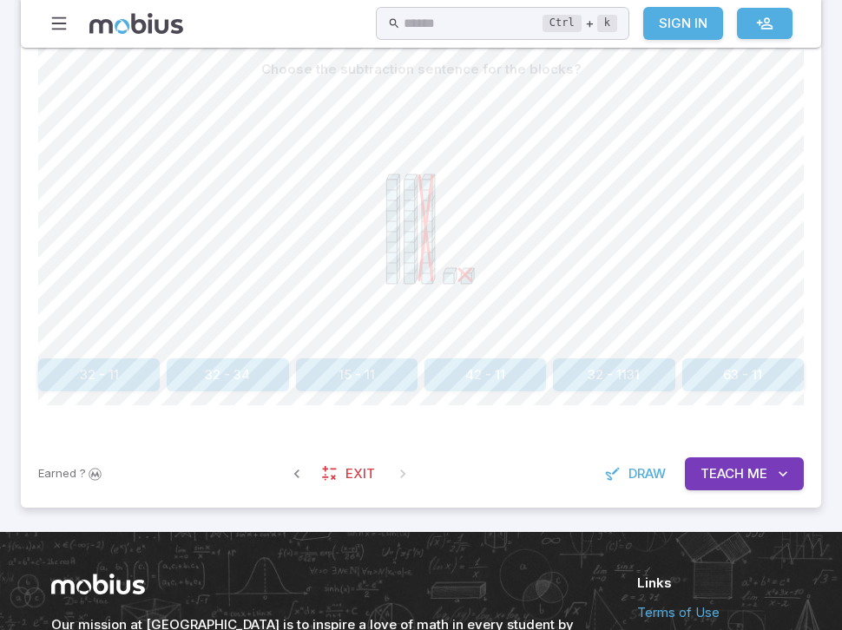
click at [600, 362] on button "32 - 1131" at bounding box center [613, 374] width 121 height 33
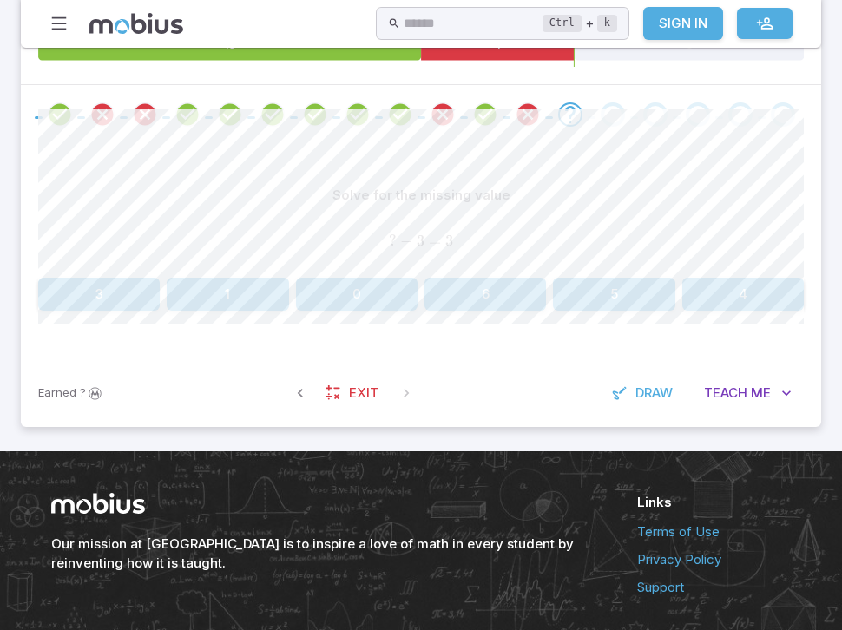
scroll to position [385, 0]
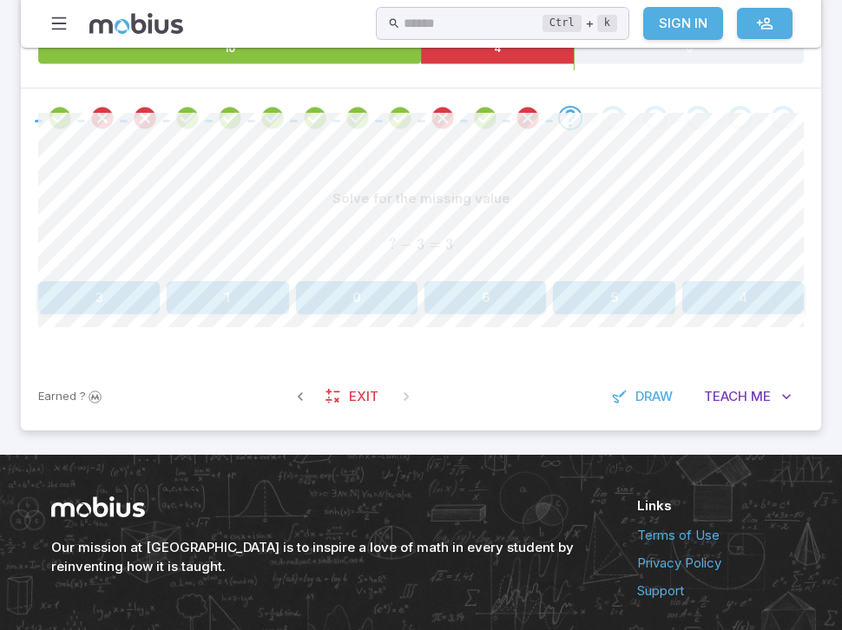
click at [96, 309] on button "3" at bounding box center [98, 297] width 121 height 33
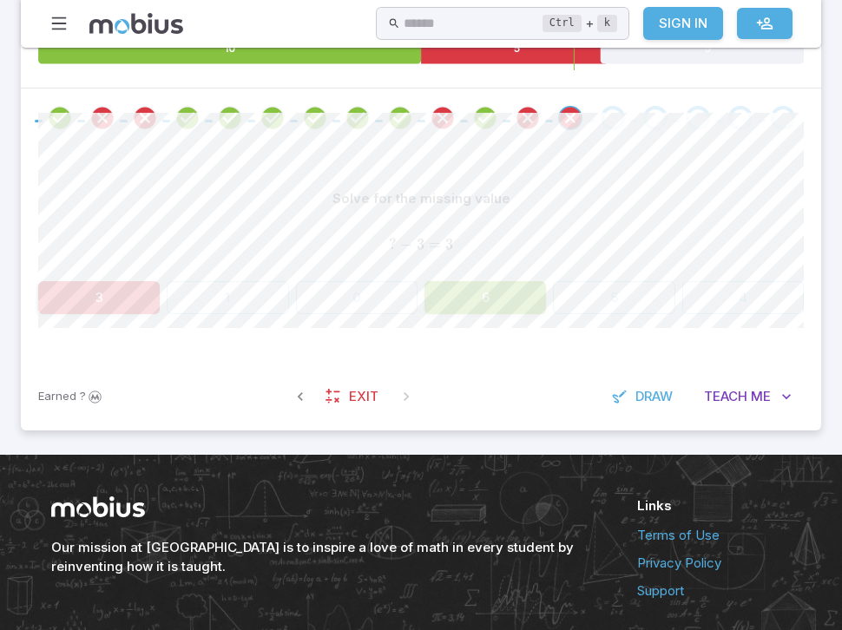
scroll to position [449, 0]
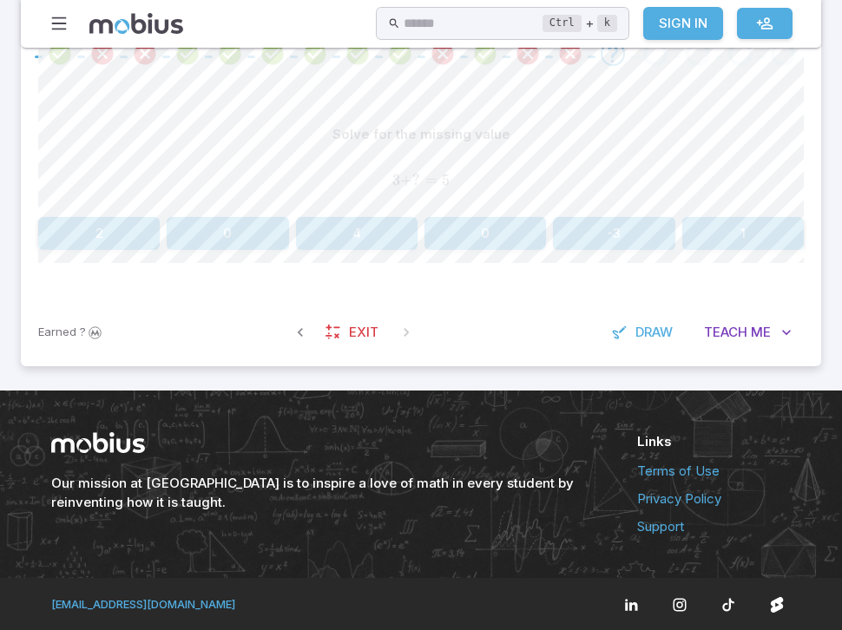
click at [120, 235] on button "2" at bounding box center [98, 233] width 121 height 33
click at [95, 241] on button "7" at bounding box center [98, 233] width 121 height 33
click at [258, 238] on button "3" at bounding box center [227, 233] width 121 height 33
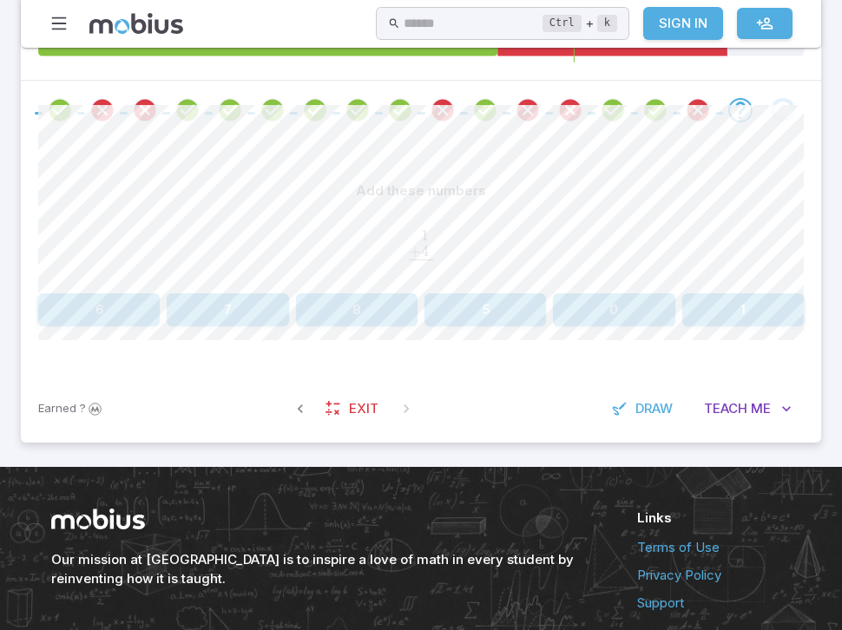
scroll to position [397, 0]
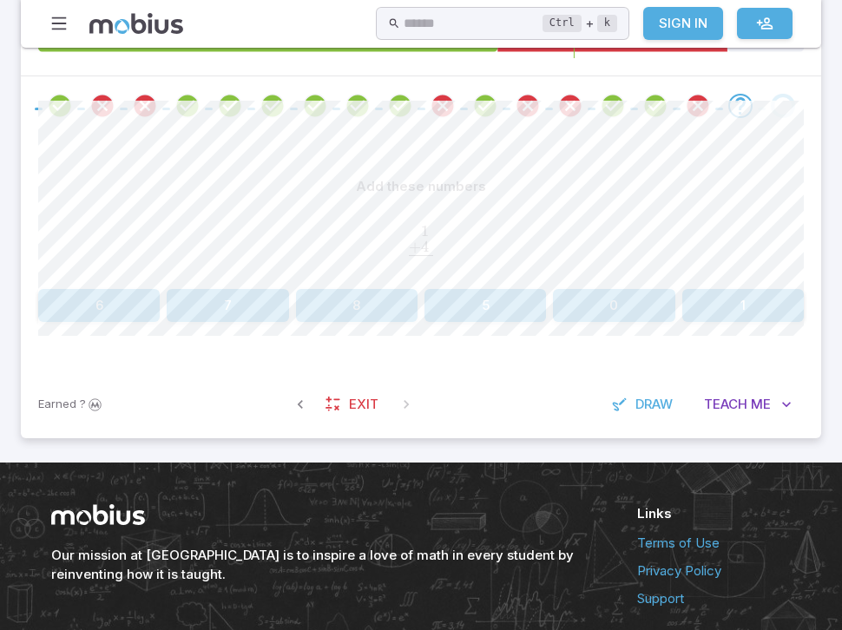
click at [436, 312] on button "5" at bounding box center [484, 305] width 121 height 33
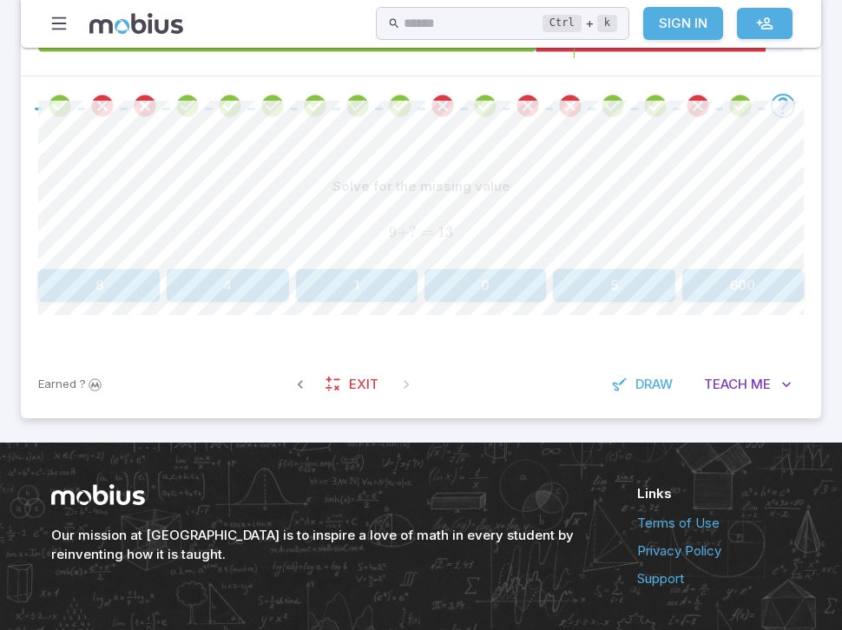
click at [230, 279] on button "4" at bounding box center [227, 285] width 121 height 33
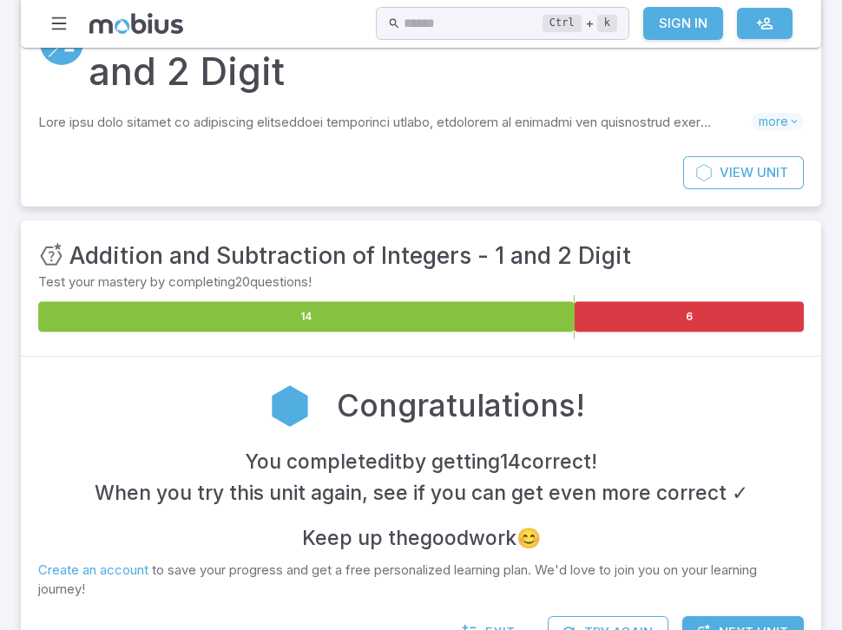
scroll to position [418, 0]
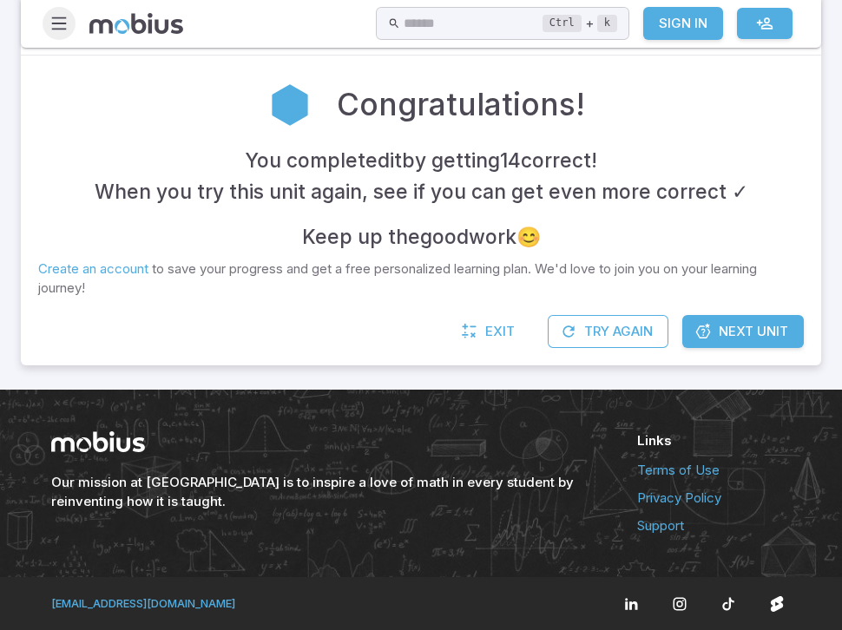
click at [57, 20] on icon "button" at bounding box center [58, 23] width 19 height 19
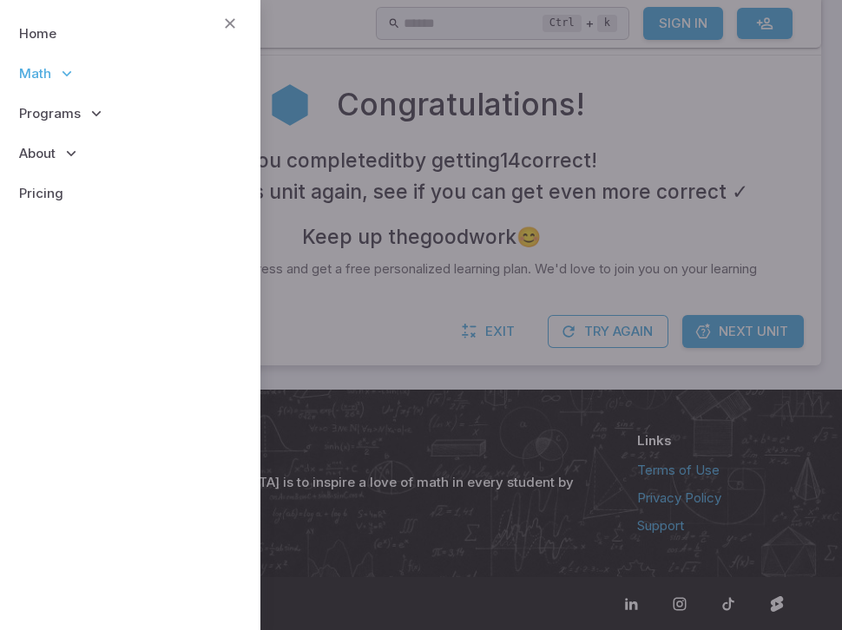
click at [43, 67] on span "Math" at bounding box center [35, 73] width 32 height 19
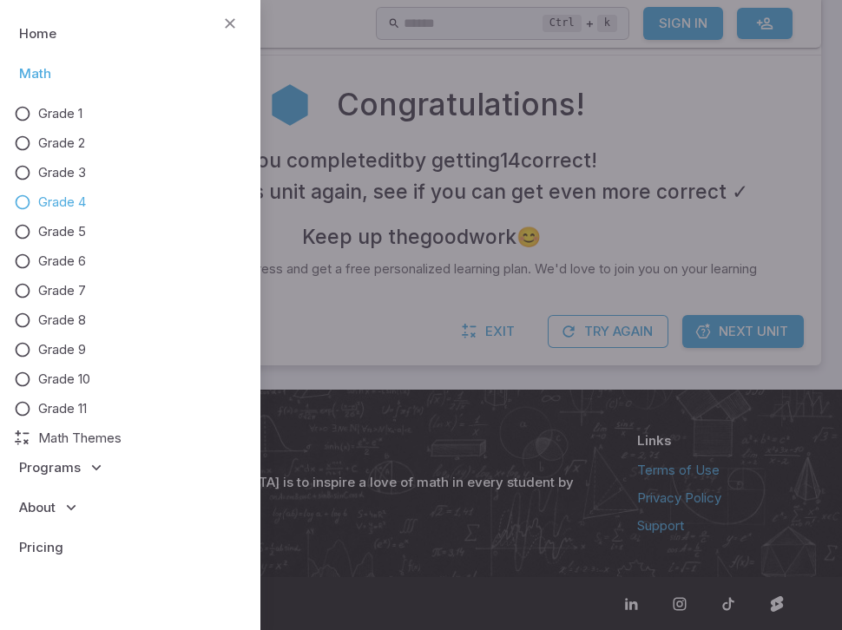
click at [72, 205] on span "Grade 4" at bounding box center [62, 202] width 48 height 19
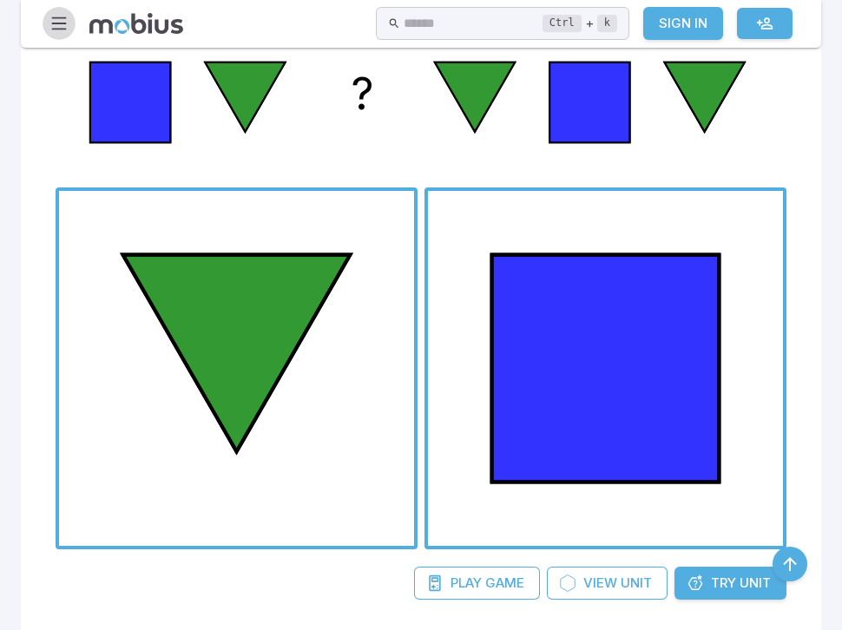
scroll to position [2132, 0]
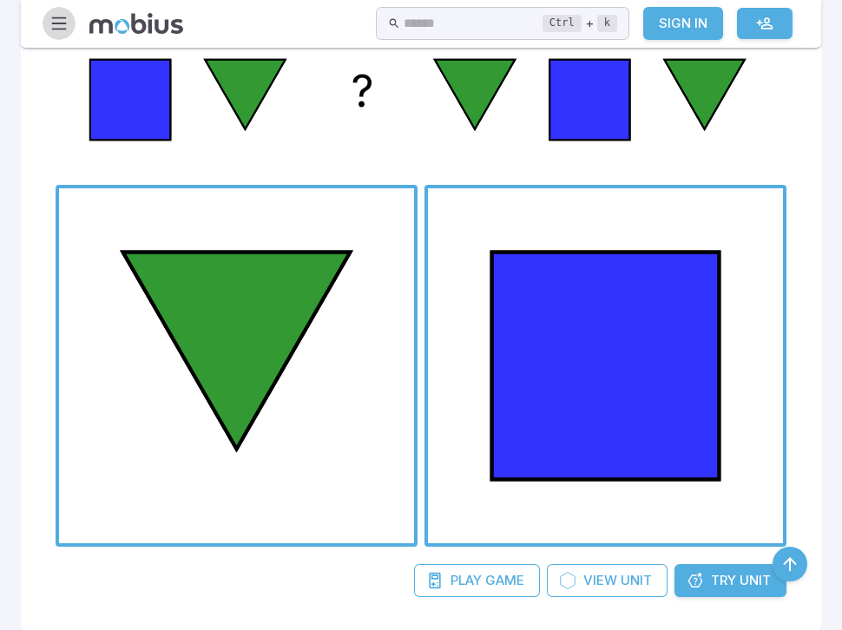
click at [567, 317] on span "button" at bounding box center [605, 365] width 355 height 355
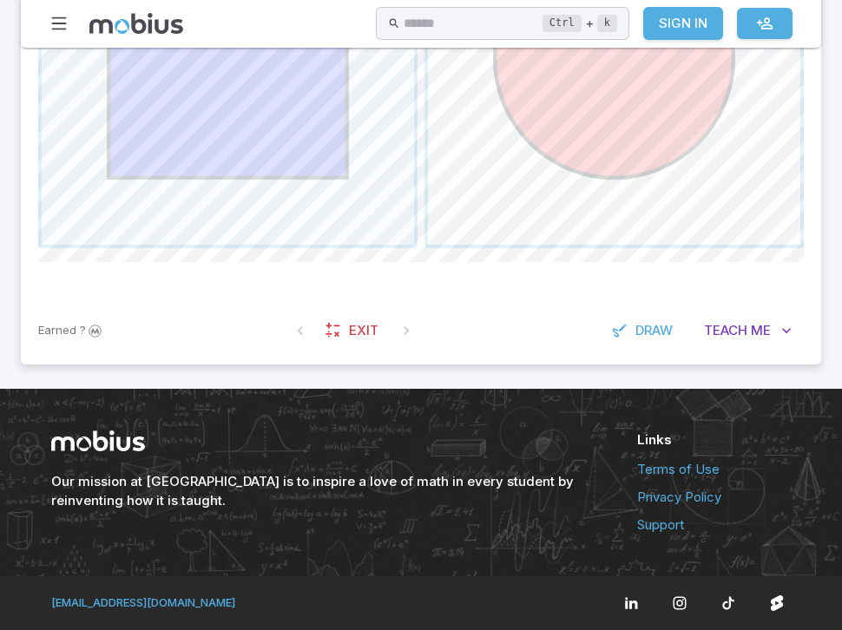
scroll to position [343, 0]
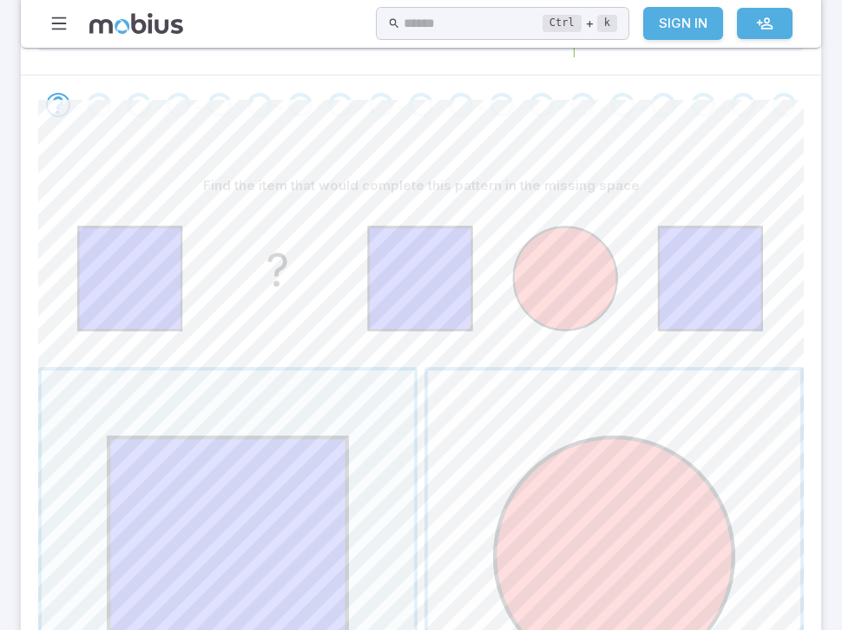
click at [528, 488] on span "button" at bounding box center [614, 556] width 372 height 372
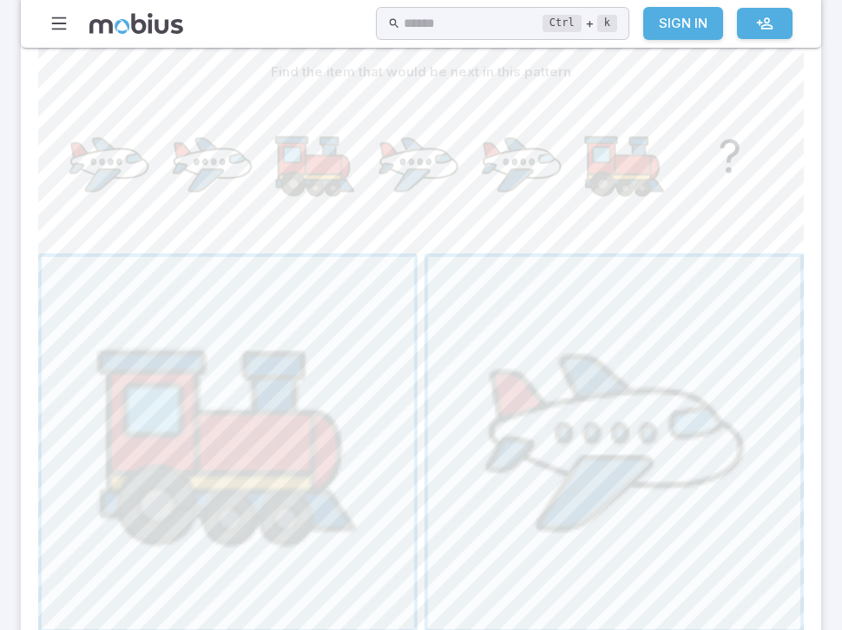
scroll to position [474, 0]
